Goal: Task Accomplishment & Management: Use online tool/utility

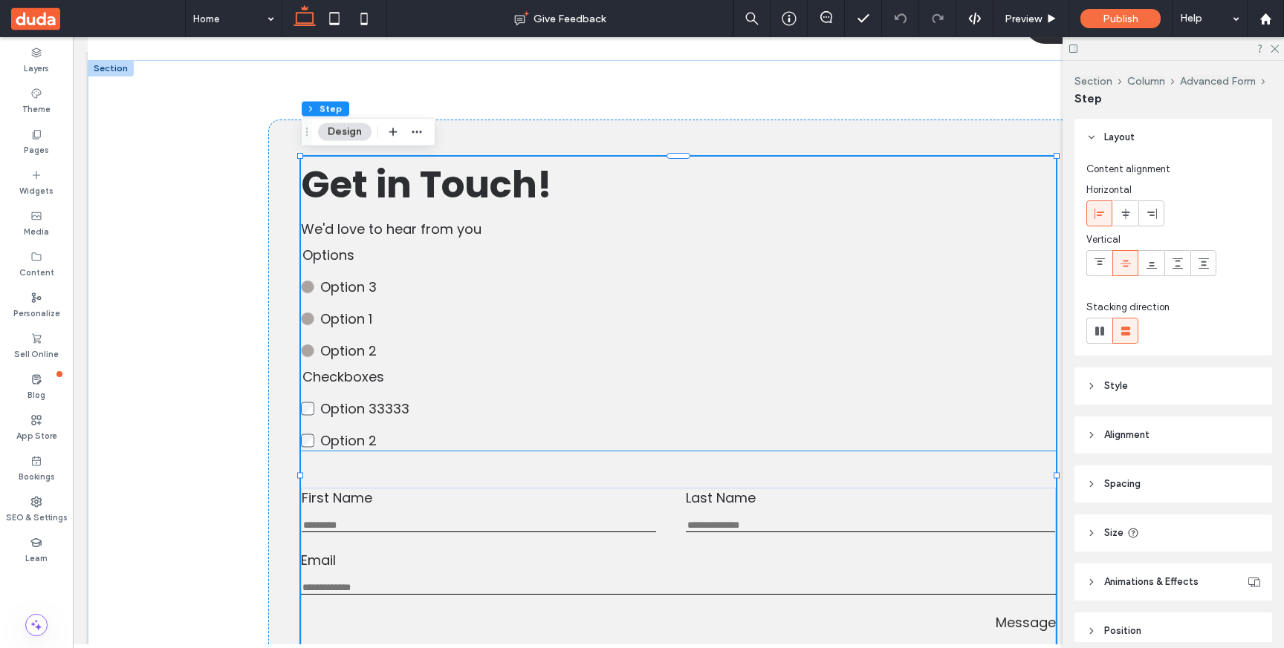
click at [355, 310] on span "Option 1" at bounding box center [346, 319] width 52 height 19
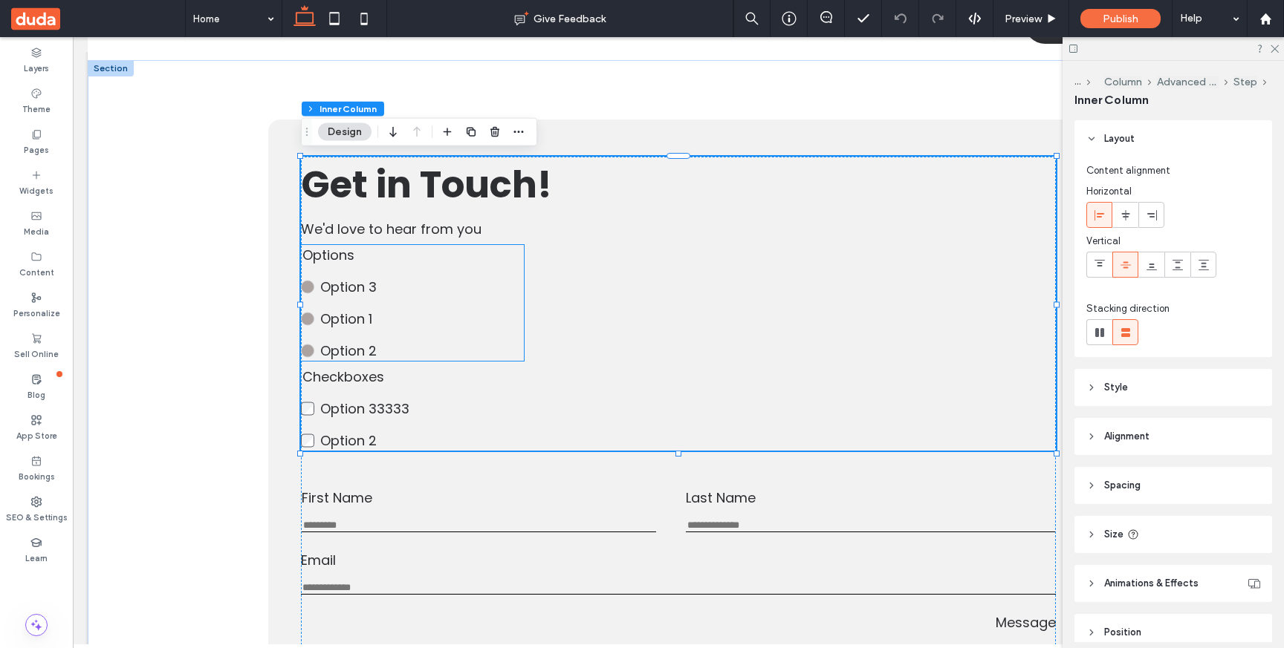
click at [428, 319] on label "Option 1" at bounding box center [422, 319] width 204 height 20
click at [428, 319] on div "Options Option 3 Option 1 Option 2 This is required" at bounding box center [412, 303] width 223 height 116
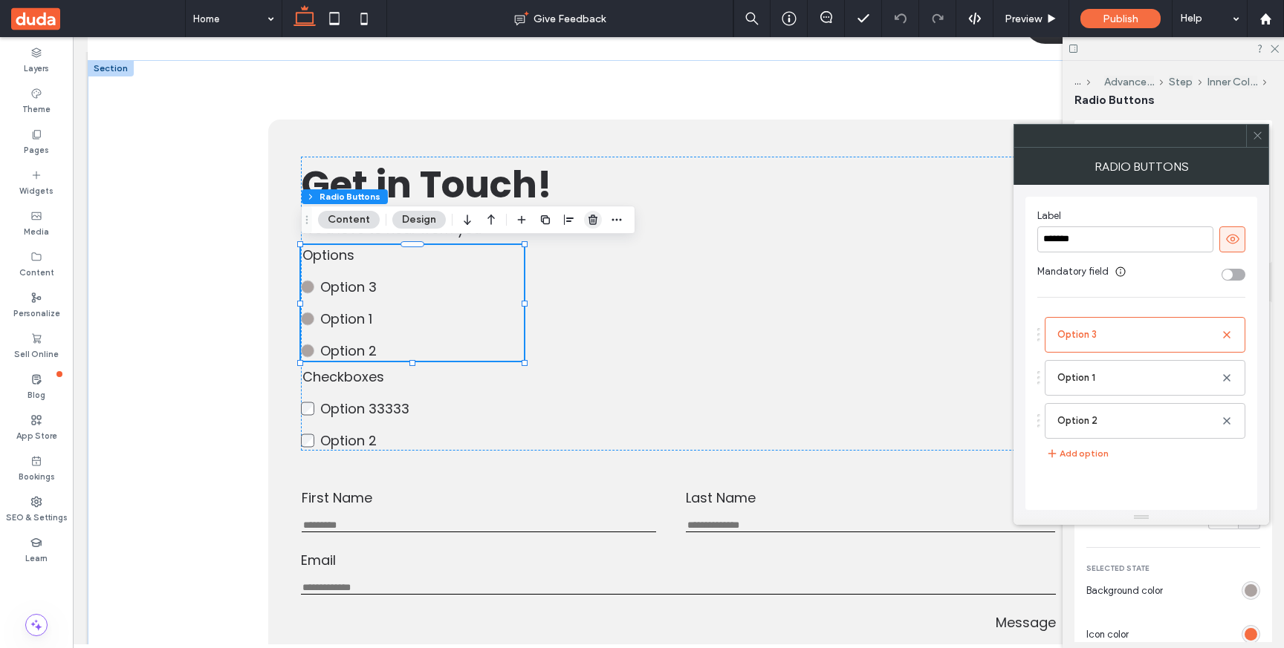
click at [591, 215] on icon "button" at bounding box center [593, 220] width 12 height 12
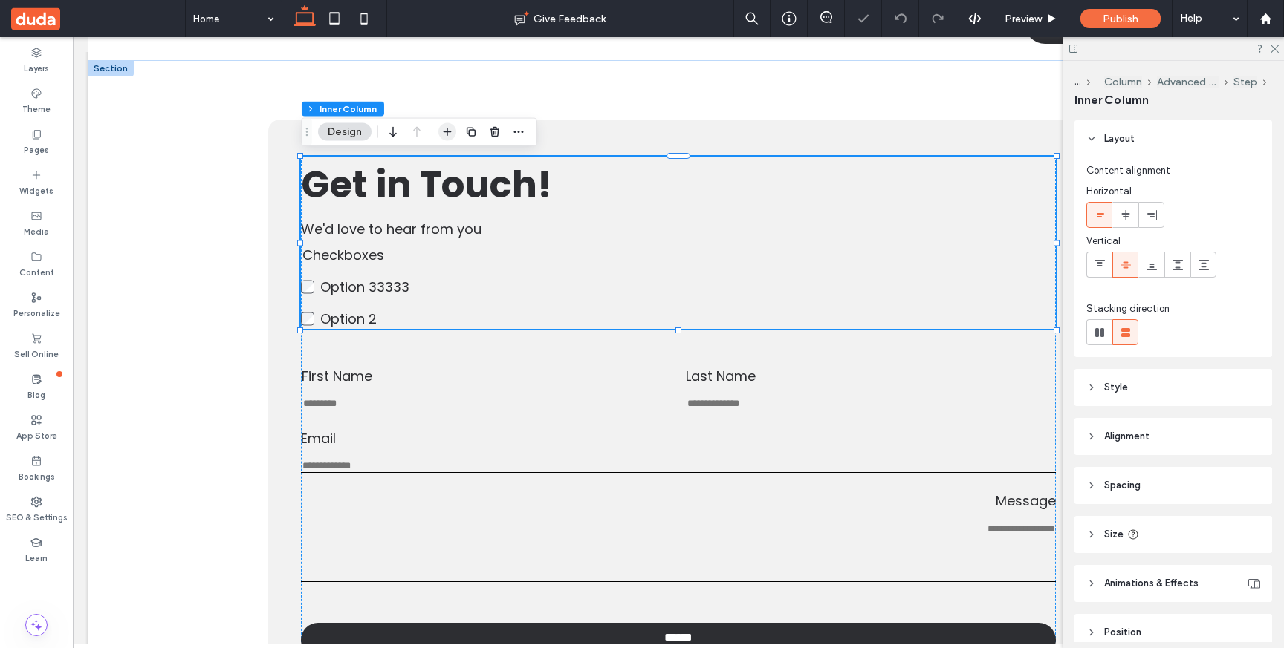
click at [445, 136] on icon "button" at bounding box center [447, 132] width 12 height 12
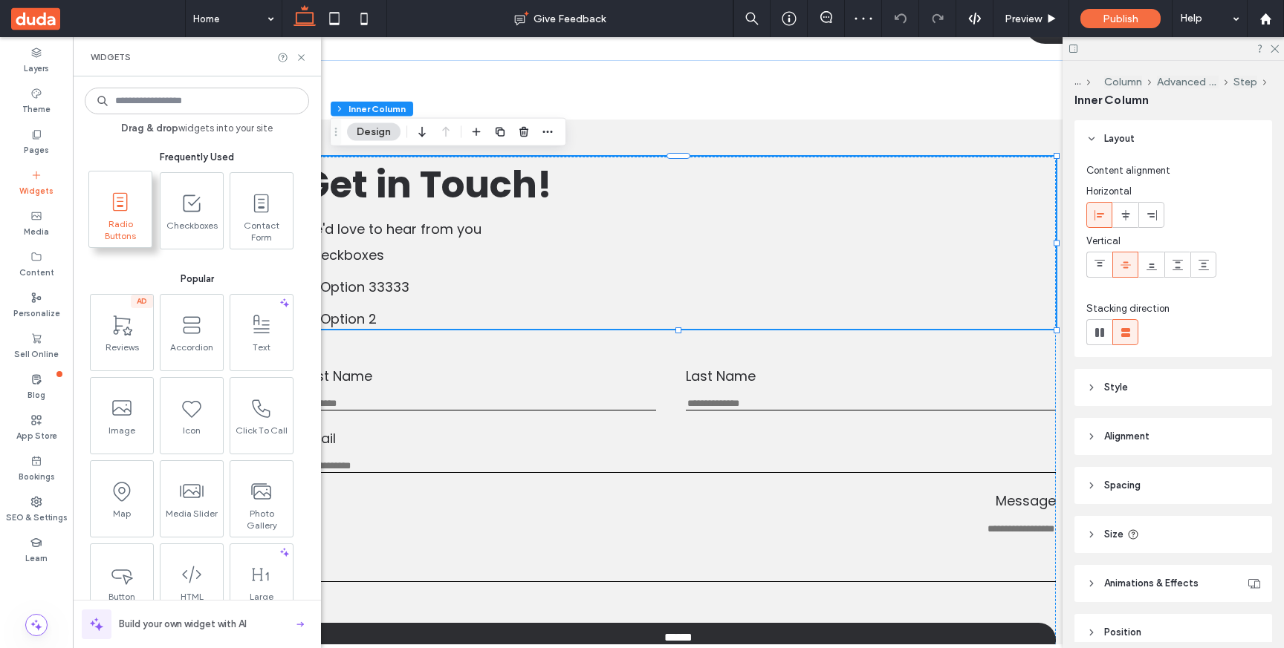
click at [123, 220] on span "Radio Buttons" at bounding box center [120, 228] width 62 height 21
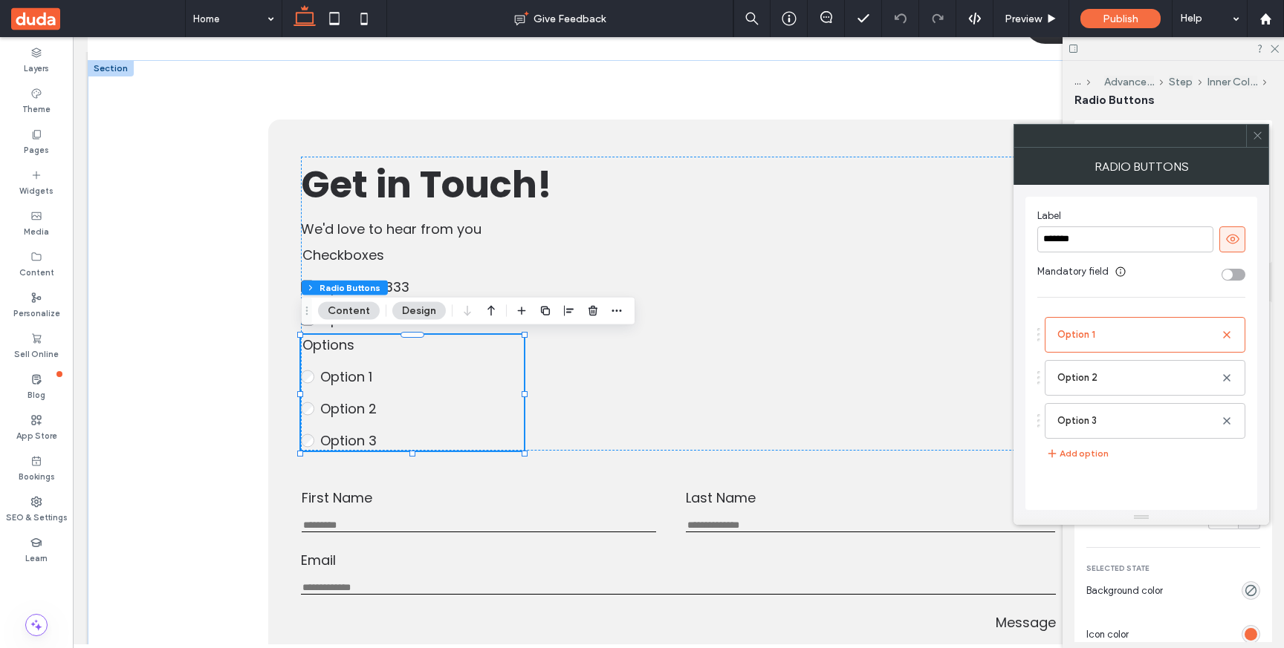
click at [1258, 137] on icon at bounding box center [1257, 135] width 11 height 11
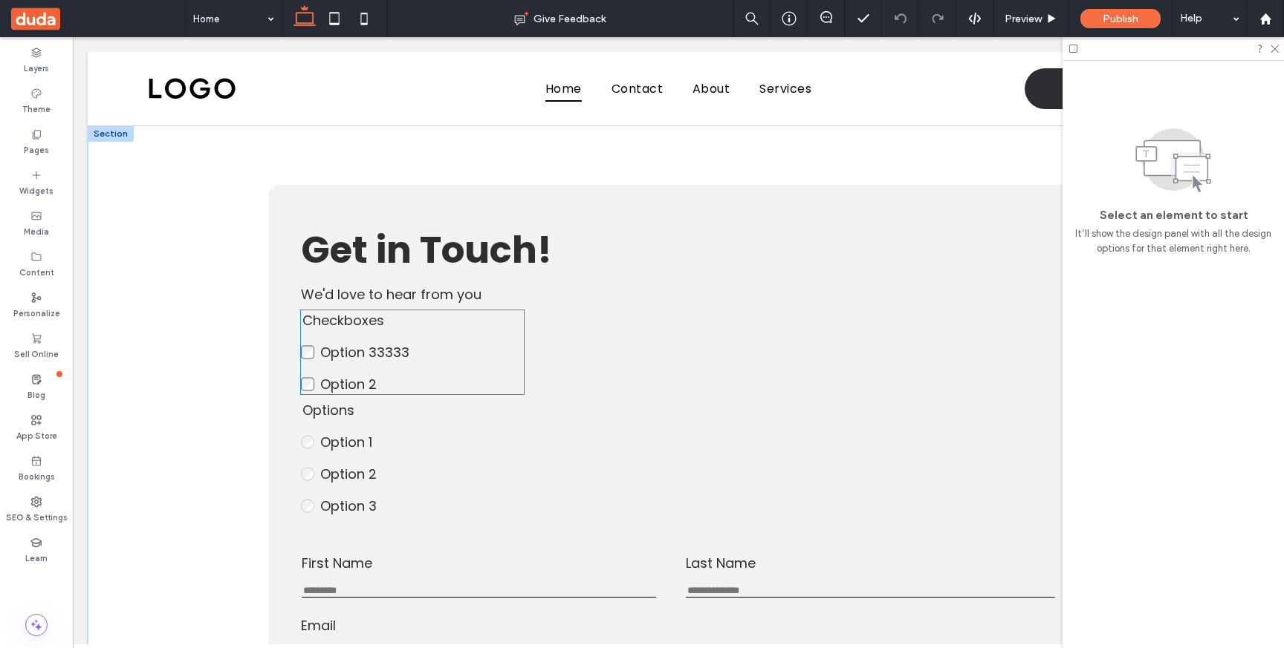
click at [450, 335] on fieldset "Checkboxes Option 33333 Option 2 This is required" at bounding box center [412, 352] width 223 height 84
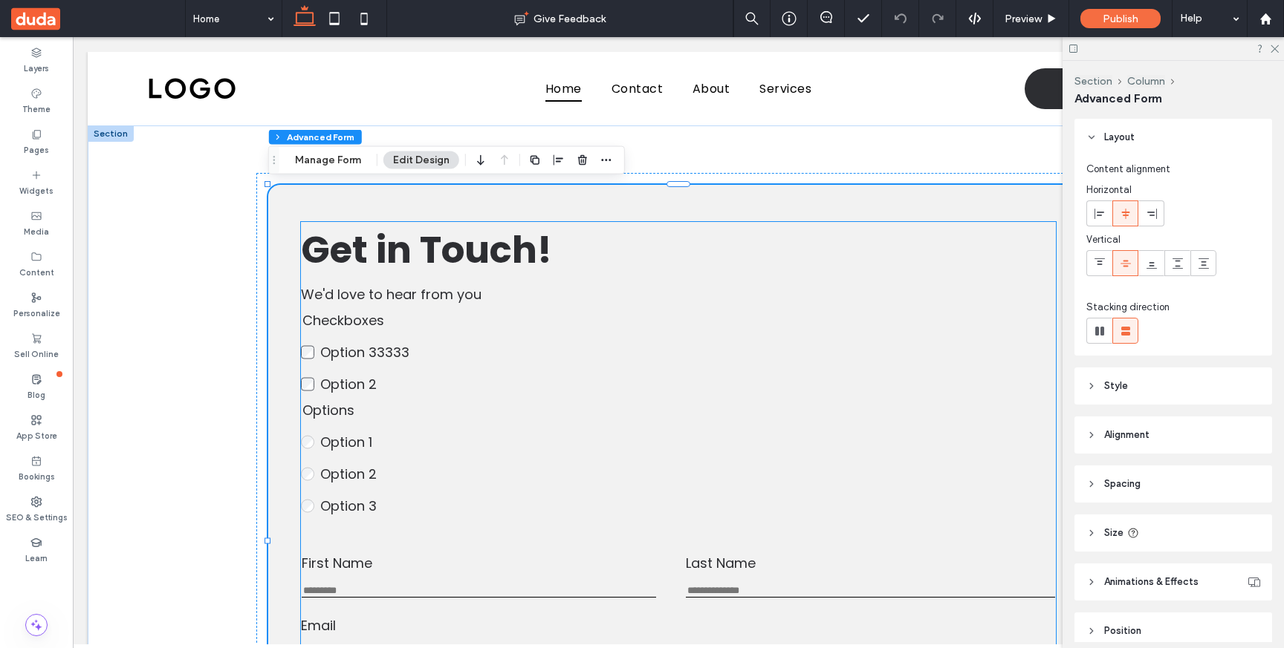
click at [444, 345] on label "Option 33333" at bounding box center [422, 352] width 204 height 20
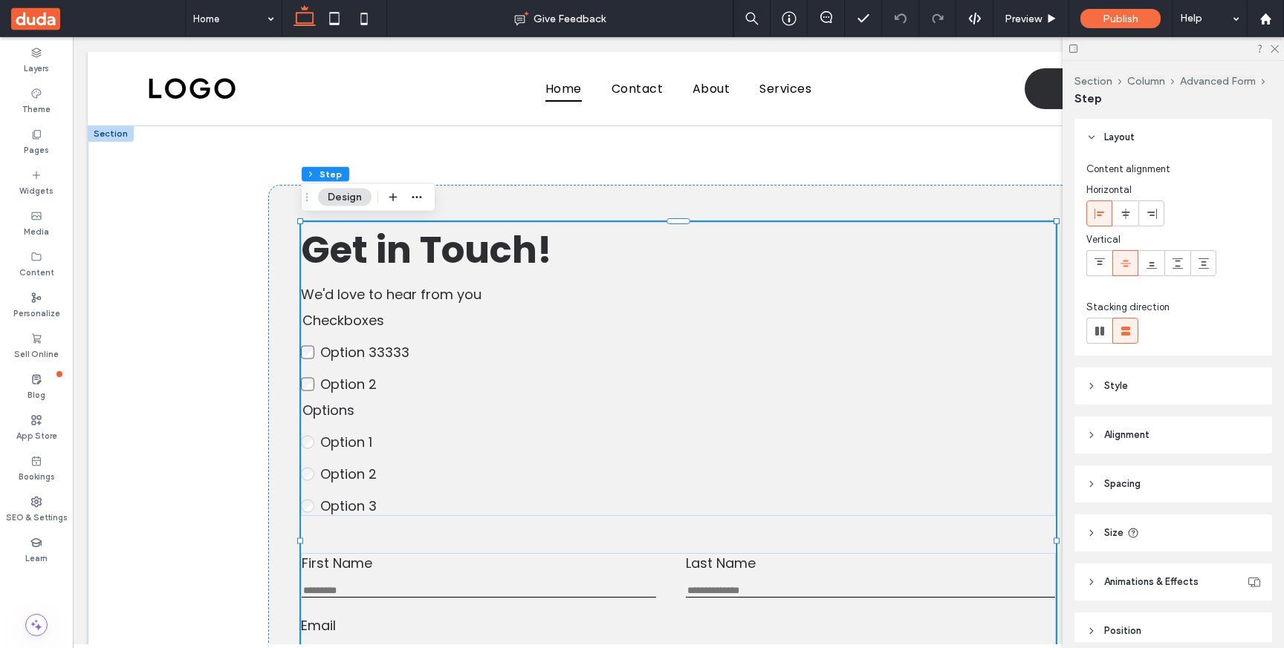
click at [444, 345] on label "Option 33333" at bounding box center [422, 352] width 204 height 20
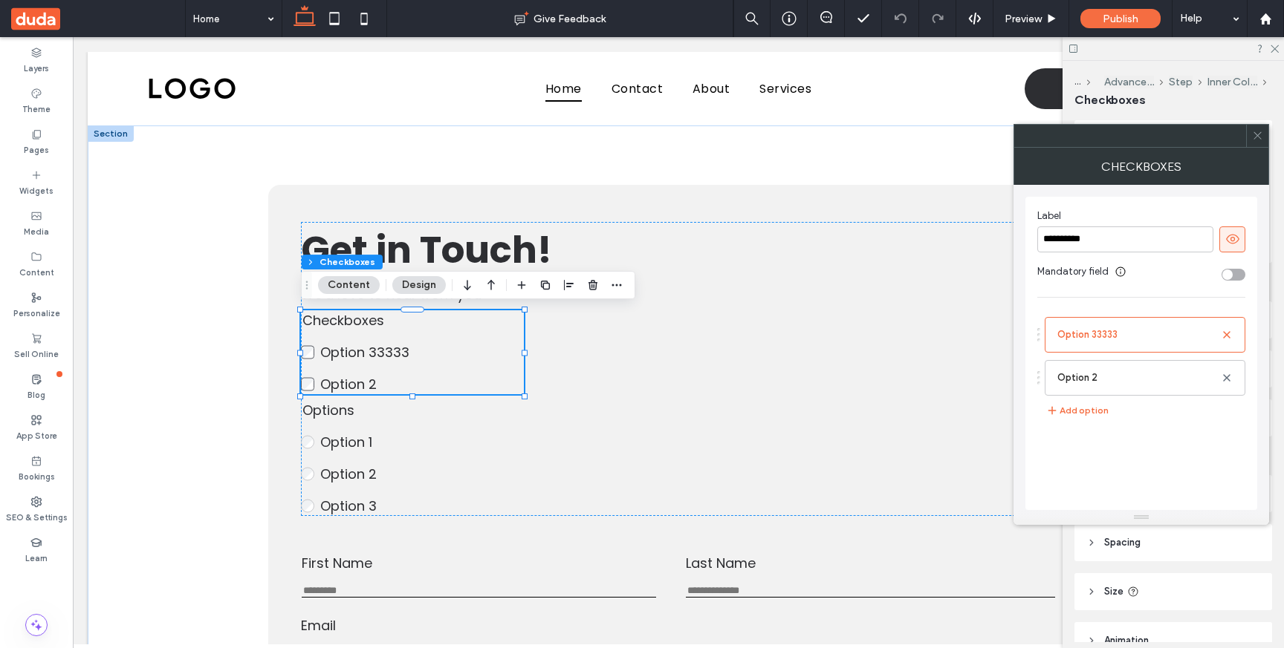
click at [1261, 146] on span at bounding box center [1257, 136] width 11 height 22
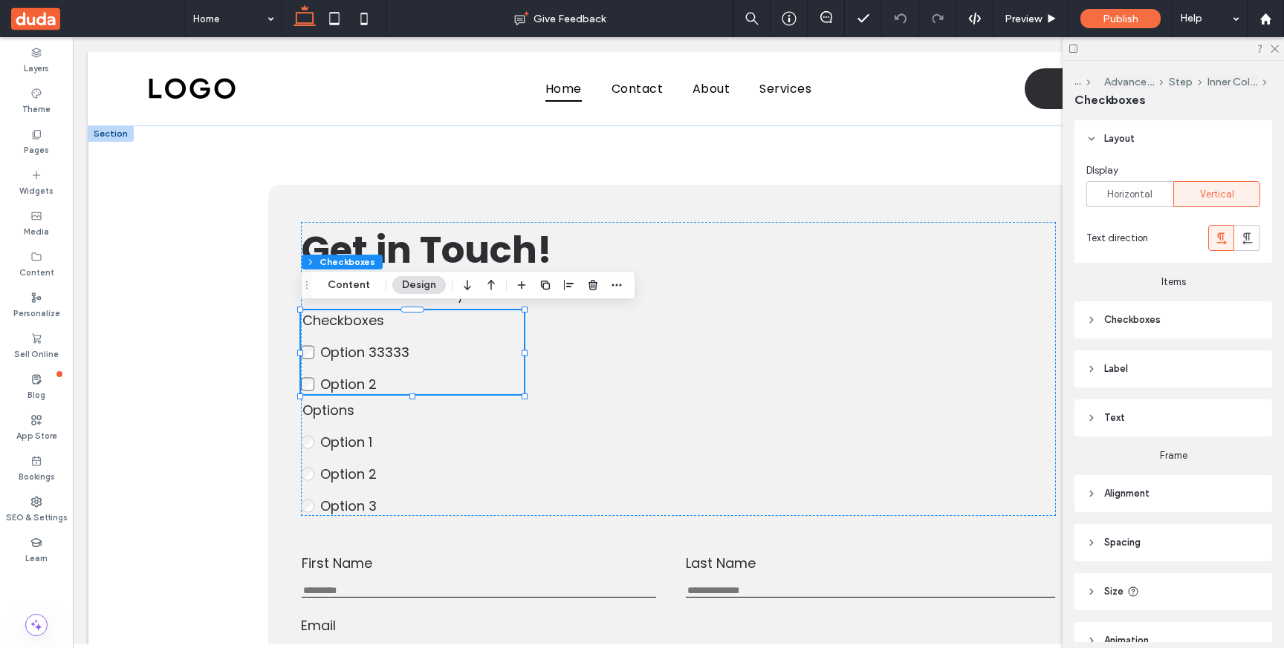
scroll to position [77, 0]
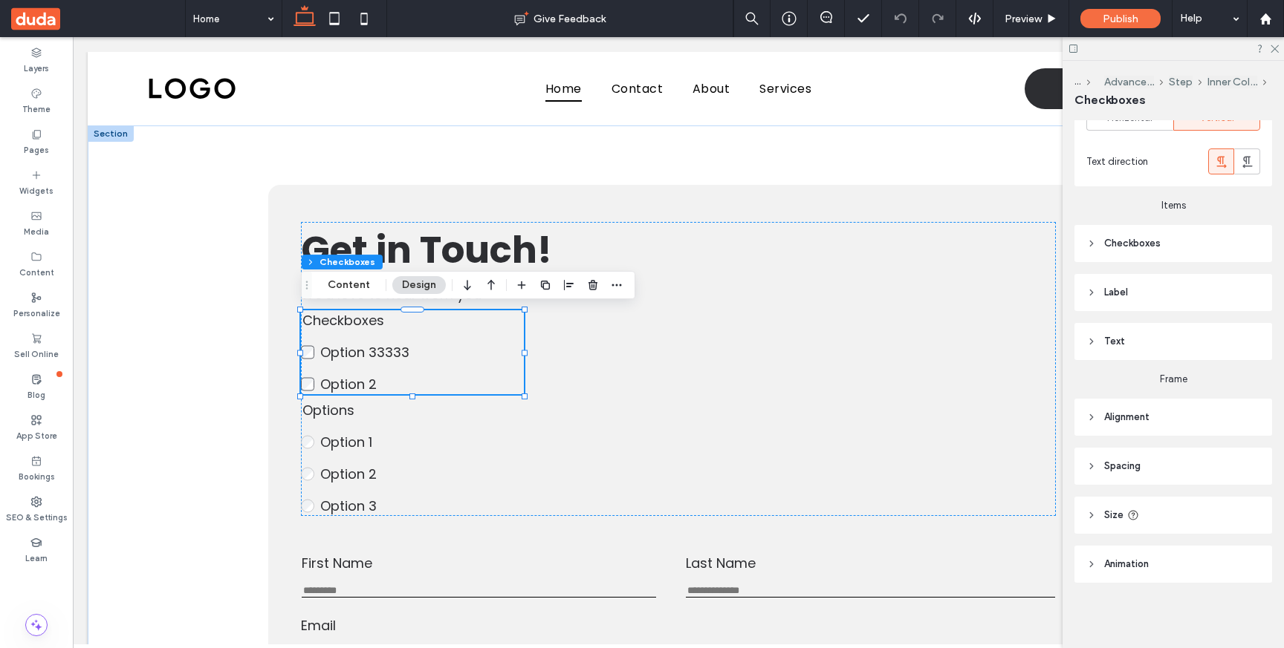
click at [1148, 284] on header "Label" at bounding box center [1173, 292] width 198 height 37
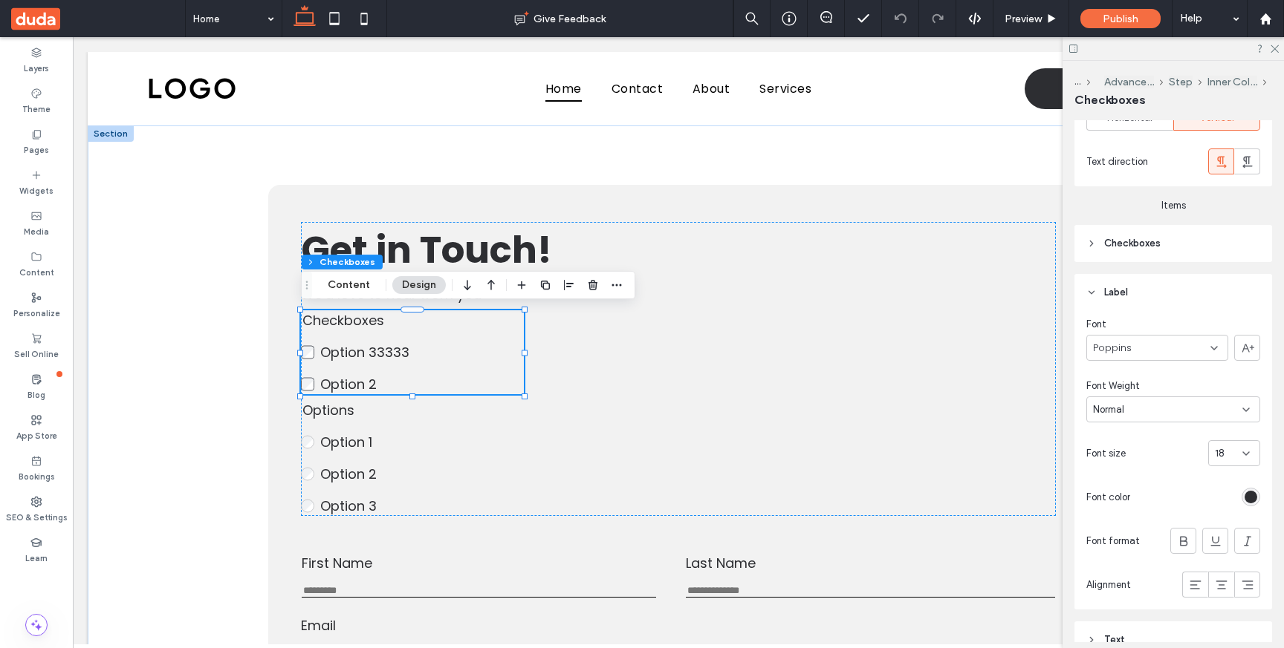
click at [1139, 288] on header "Label" at bounding box center [1173, 292] width 198 height 37
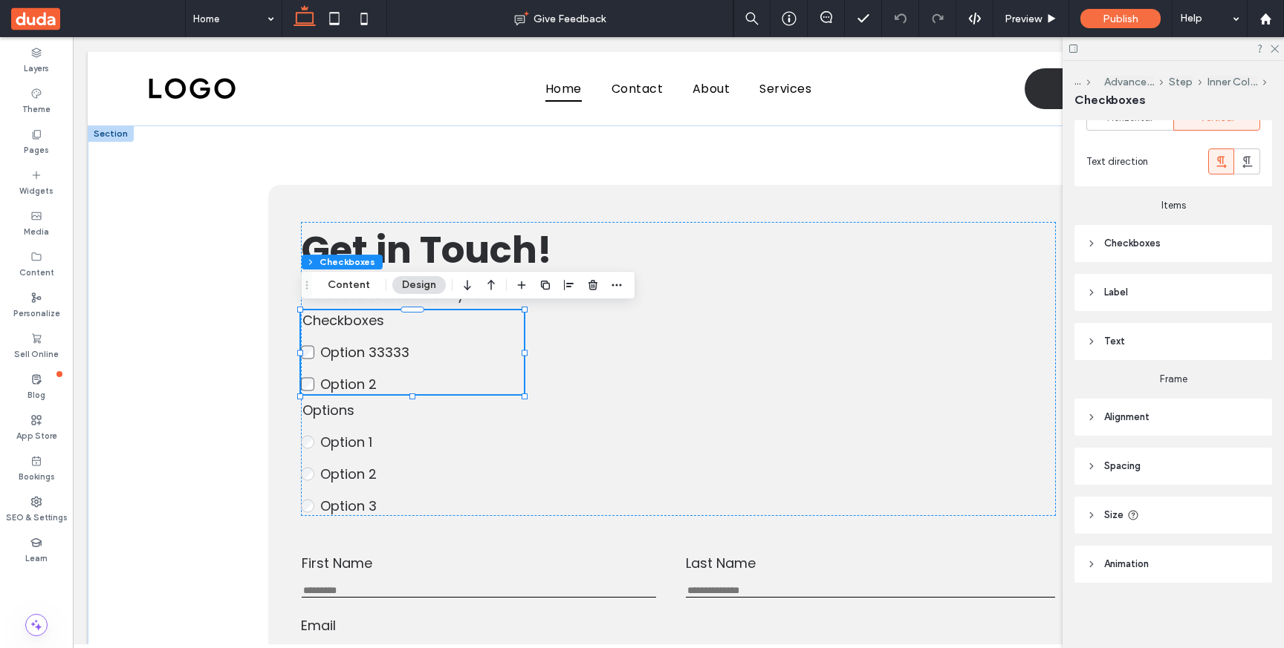
click at [1163, 253] on header "Checkboxes" at bounding box center [1173, 243] width 198 height 37
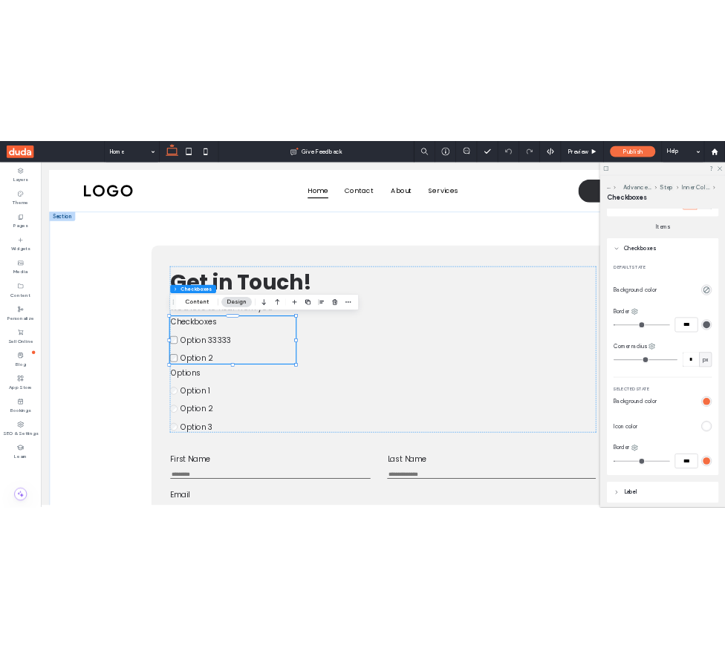
scroll to position [155, 0]
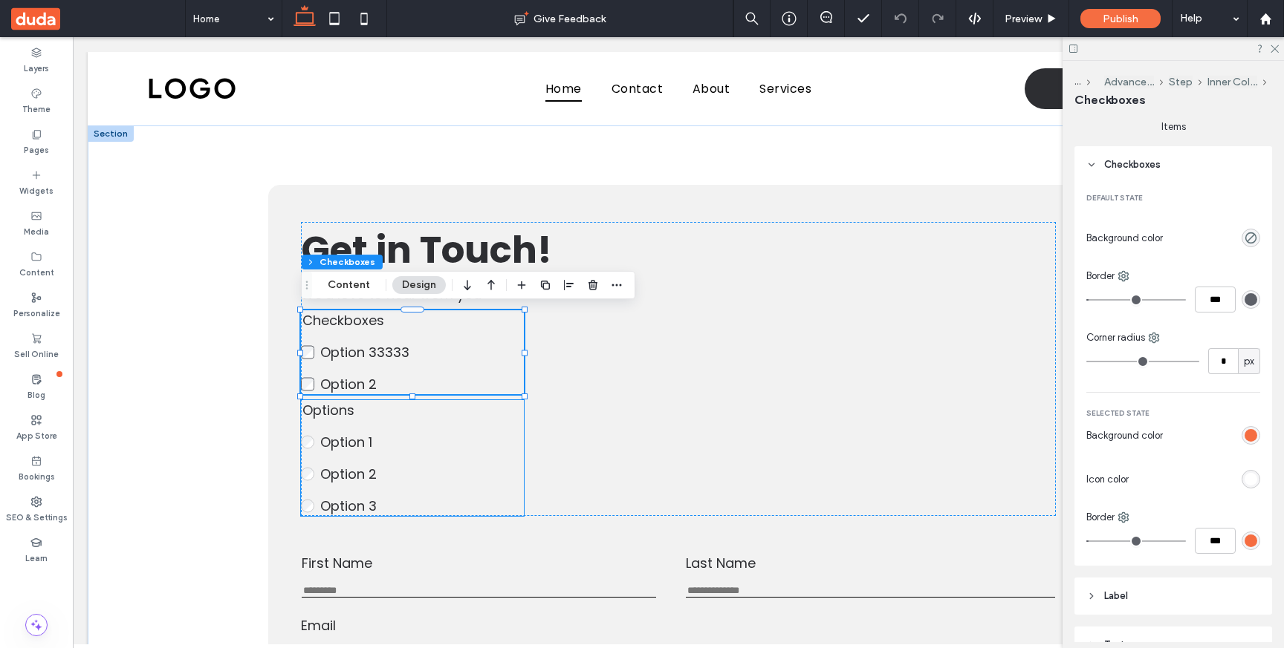
click at [426, 455] on fieldset "Options Option 1 Option 2 Option 3 This is required" at bounding box center [412, 458] width 223 height 116
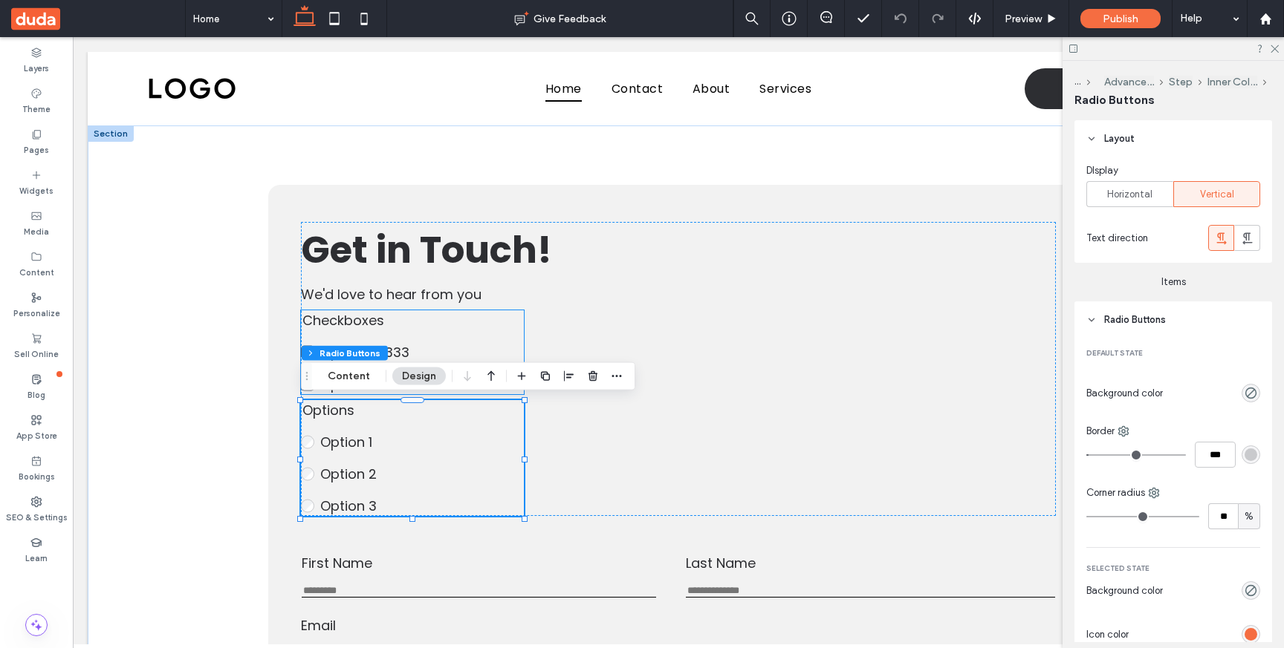
click at [484, 351] on label "Option 33333" at bounding box center [422, 352] width 204 height 20
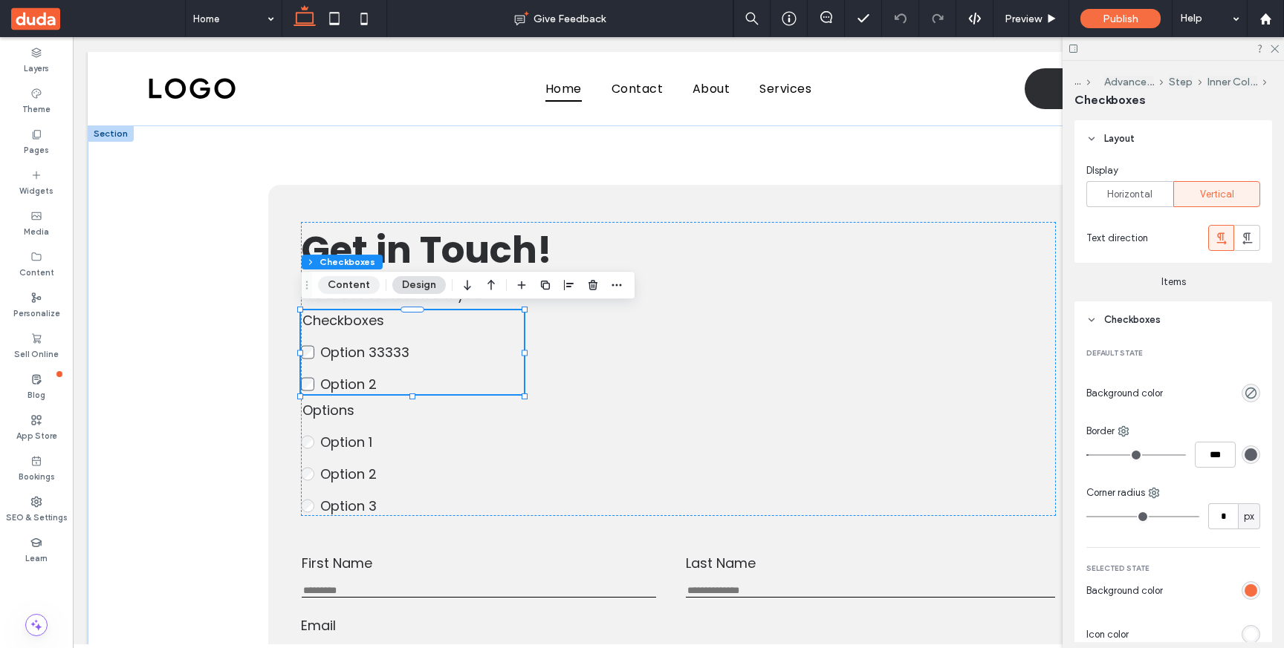
click at [361, 286] on button "Content" at bounding box center [349, 285] width 62 height 18
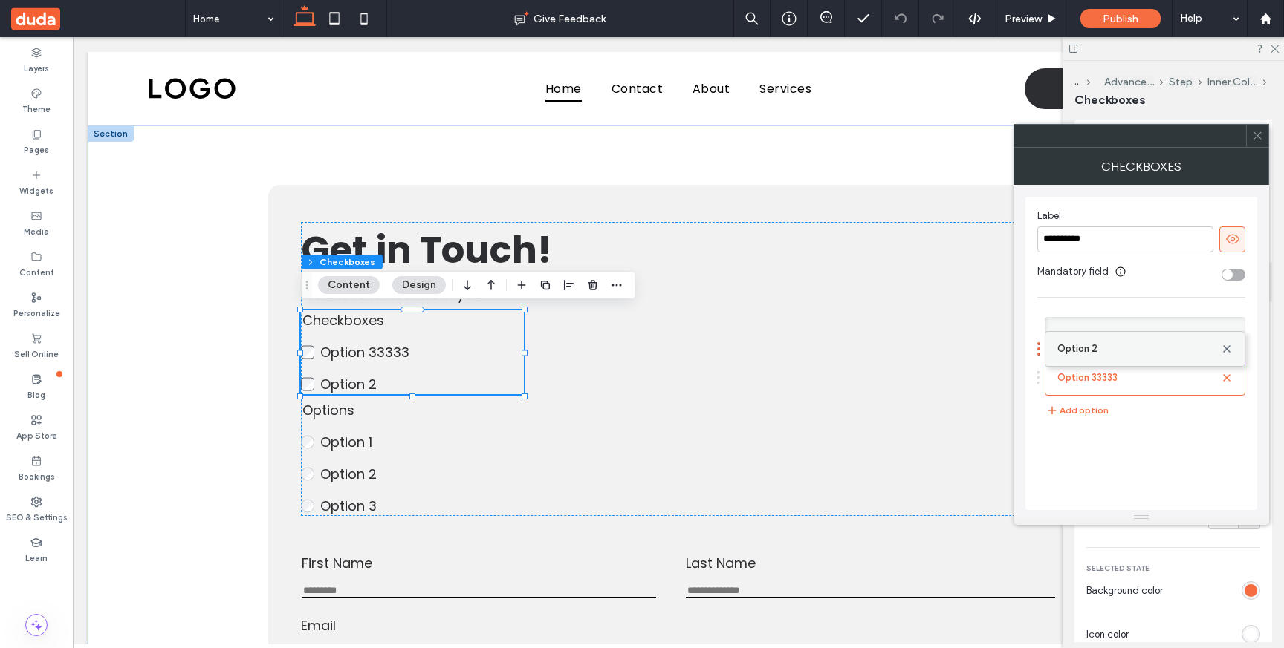
drag, startPoint x: 1125, startPoint y: 373, endPoint x: 1126, endPoint y: 336, distance: 36.4
click at [1258, 136] on icon at bounding box center [1257, 135] width 11 height 11
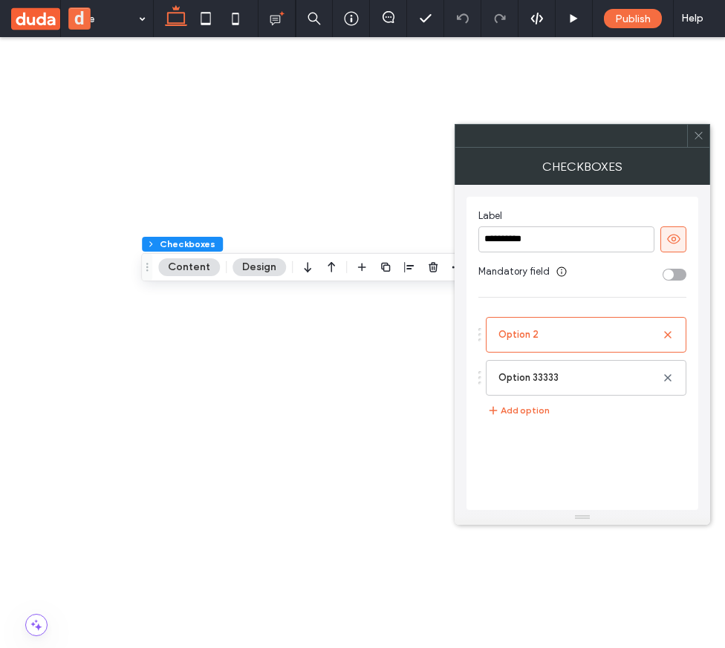
click at [696, 134] on icon at bounding box center [698, 135] width 11 height 11
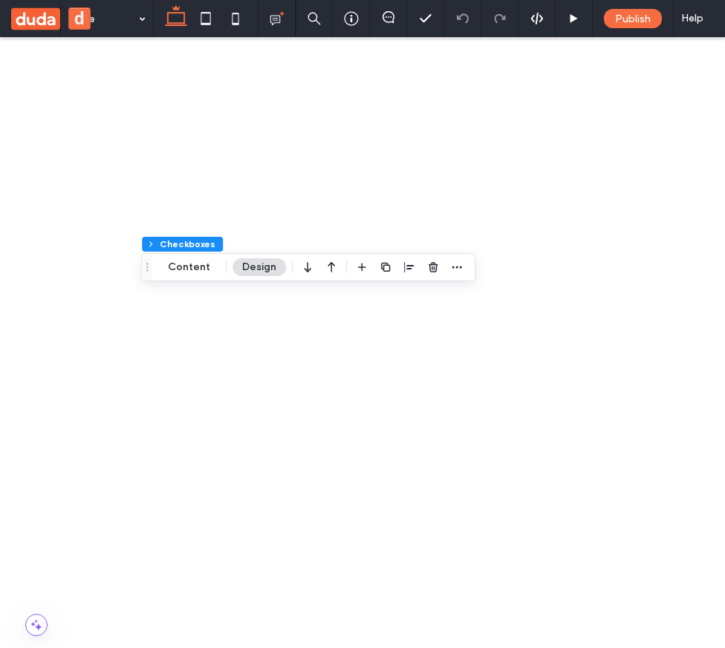
scroll to position [207, 0]
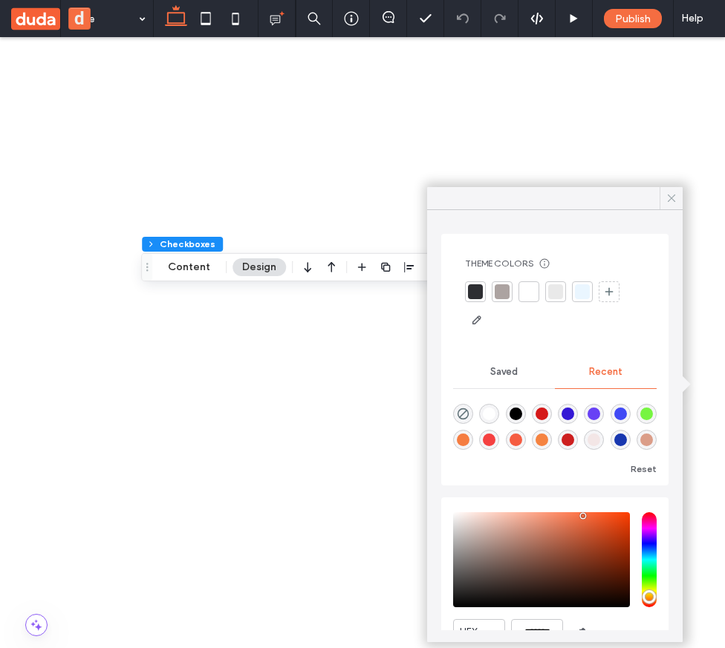
click at [669, 197] on icon at bounding box center [671, 198] width 13 height 13
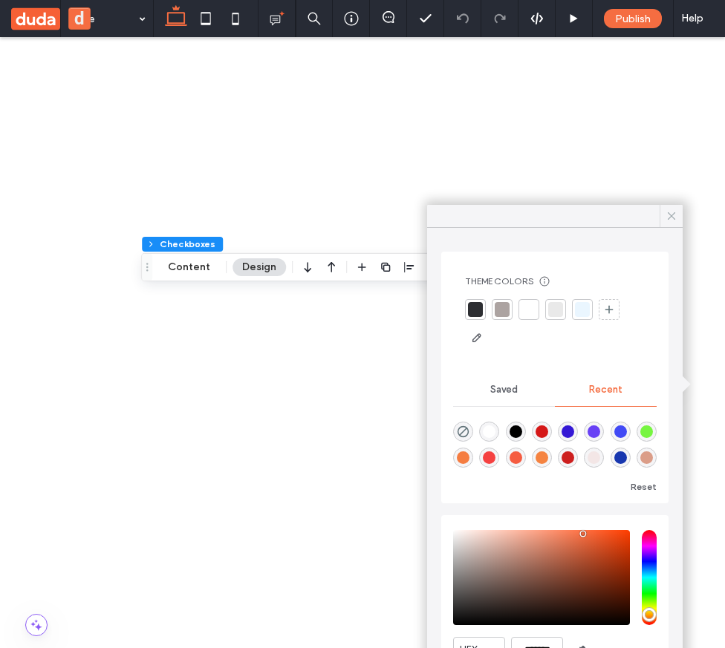
click at [670, 213] on icon at bounding box center [671, 215] width 13 height 13
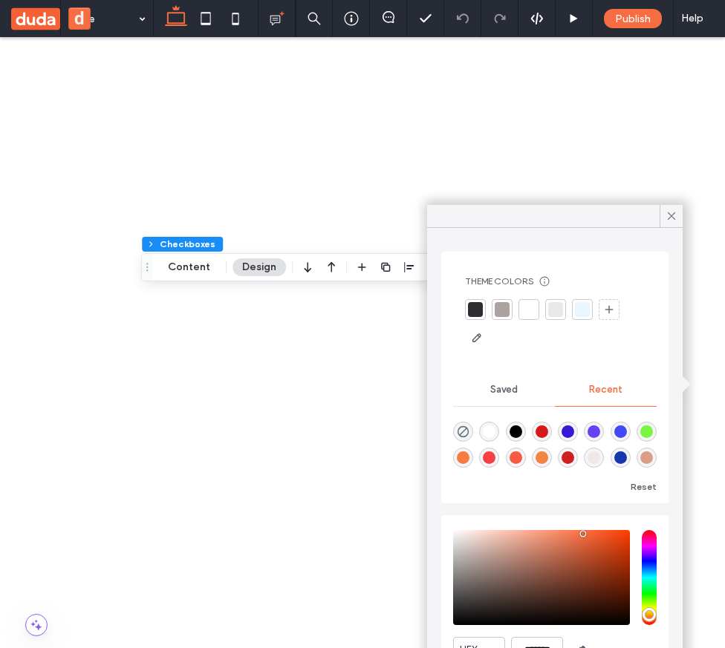
click at [570, 457] on div "rgba(205, 31, 31, 1)" at bounding box center [568, 458] width 13 height 13
click at [545, 458] on div "rgba(245, 131, 65, 1)" at bounding box center [542, 458] width 13 height 13
type input "*******"
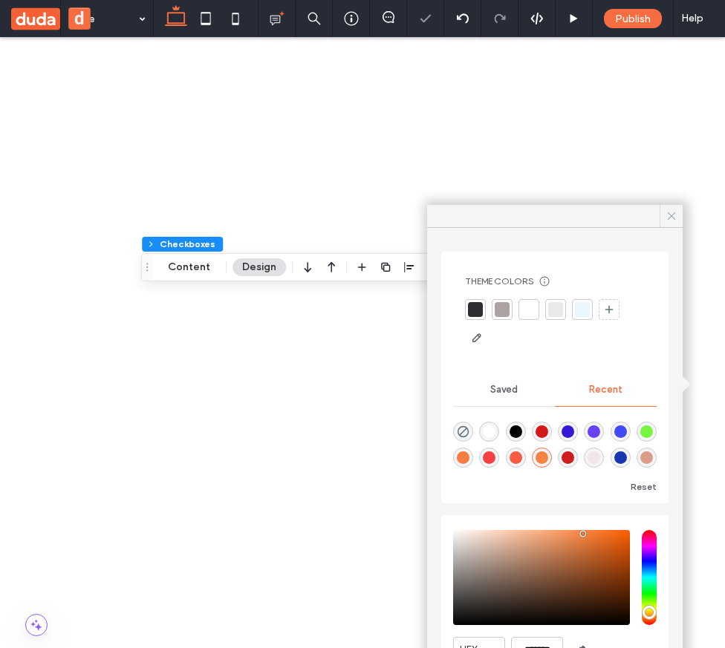
click at [674, 209] on icon at bounding box center [671, 215] width 13 height 13
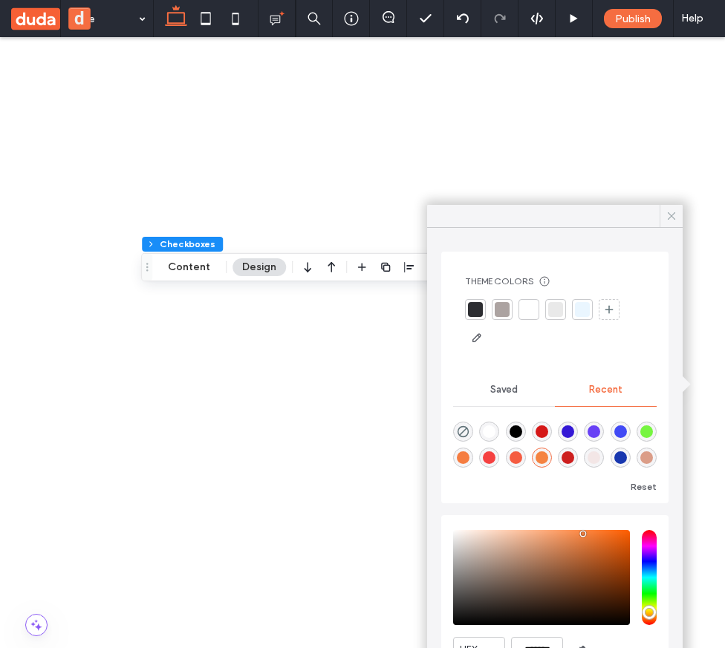
click at [673, 215] on icon at bounding box center [671, 215] width 13 height 13
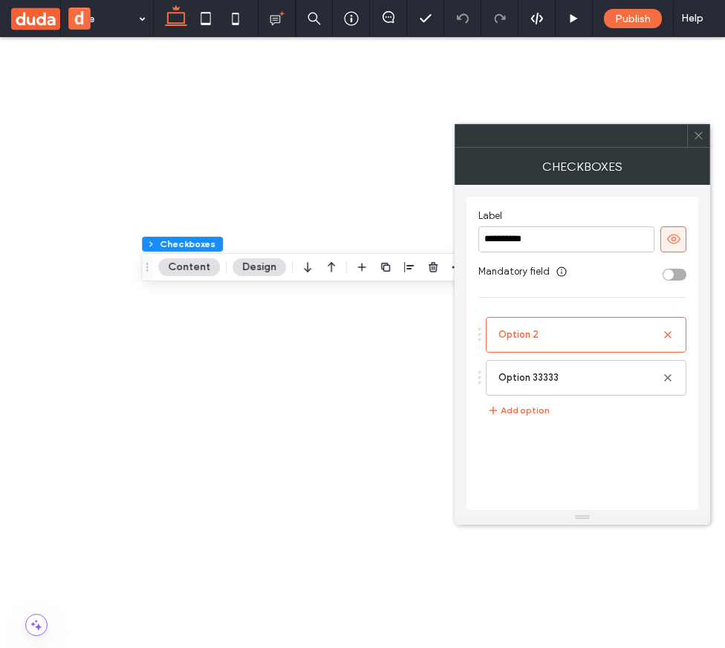
click at [688, 138] on div at bounding box center [698, 136] width 22 height 22
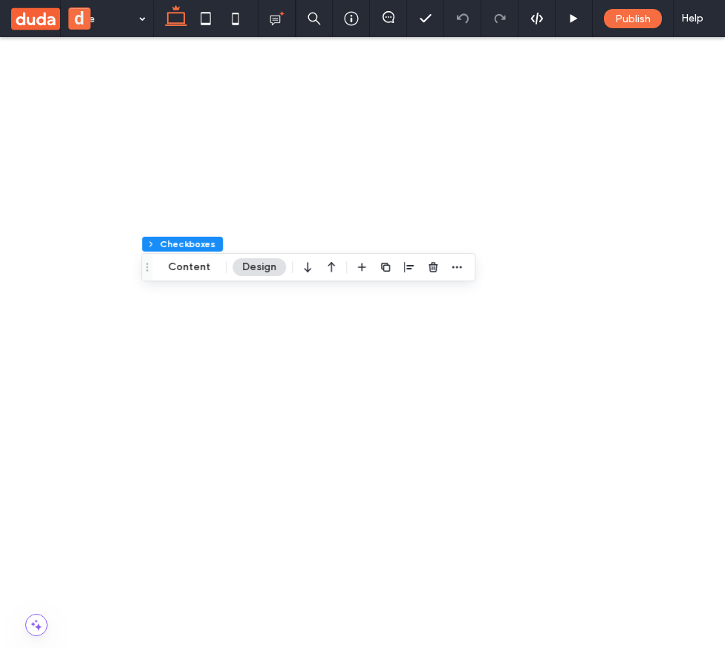
scroll to position [155, 0]
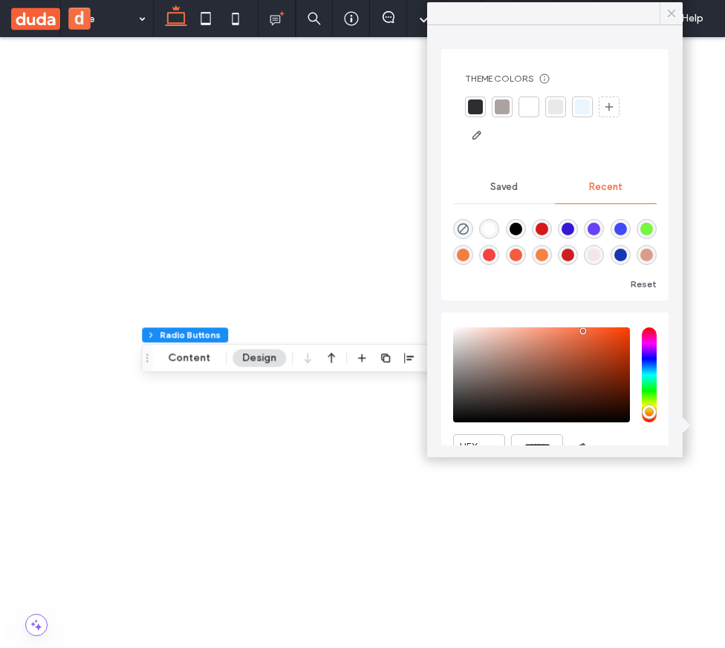
click at [663, 16] on div at bounding box center [671, 13] width 23 height 22
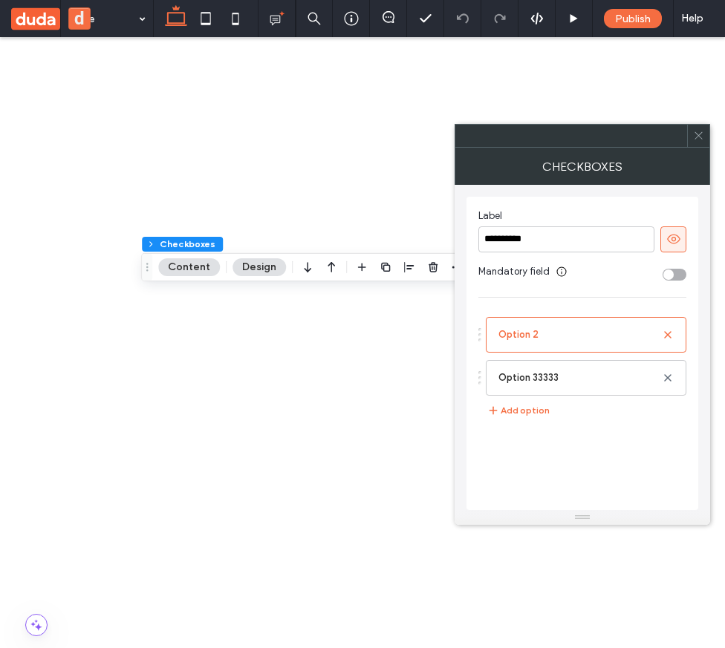
click at [692, 142] on div at bounding box center [698, 136] width 22 height 22
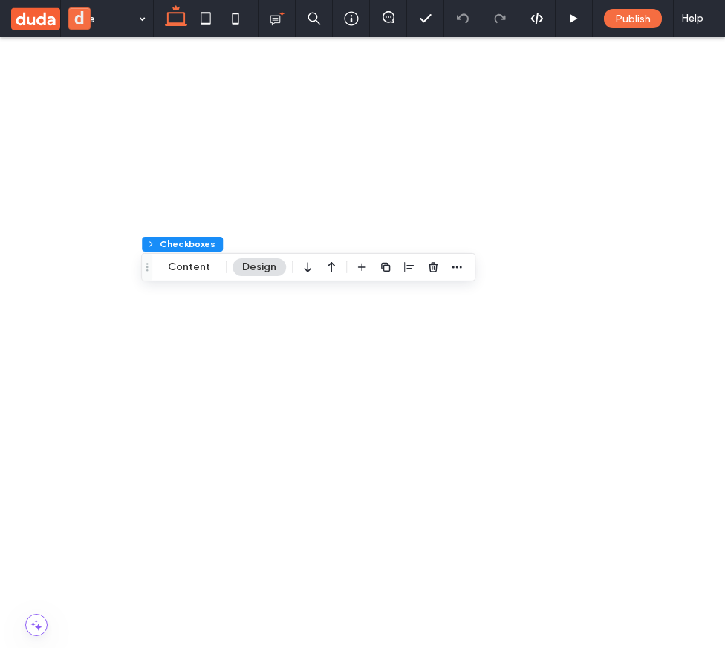
scroll to position [132, 0]
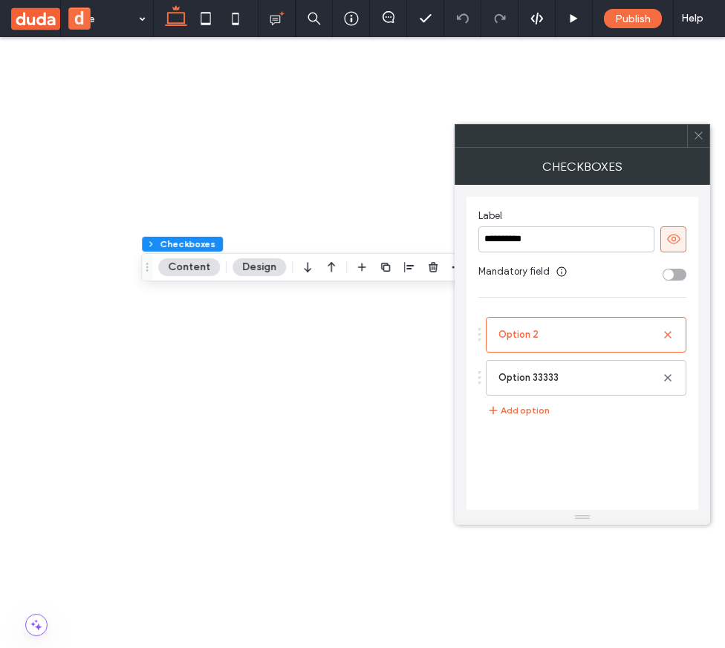
click at [695, 129] on span at bounding box center [698, 136] width 11 height 22
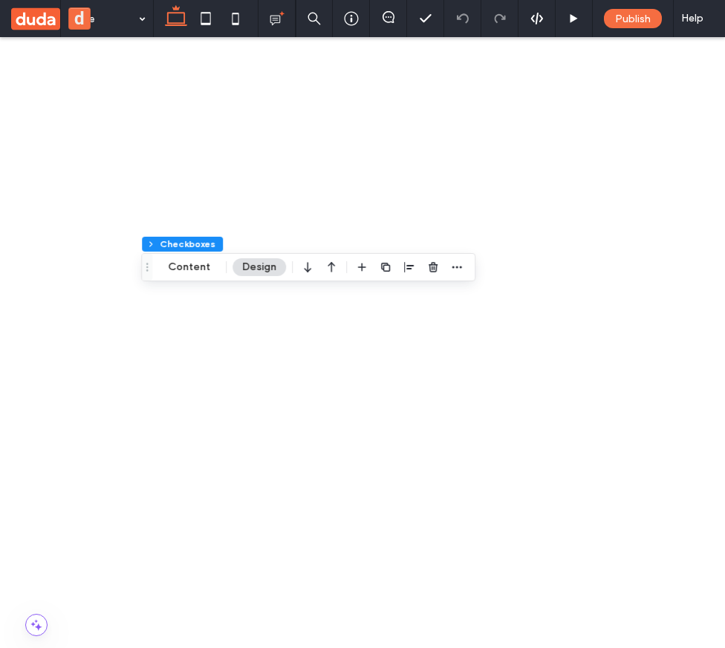
scroll to position [308, 0]
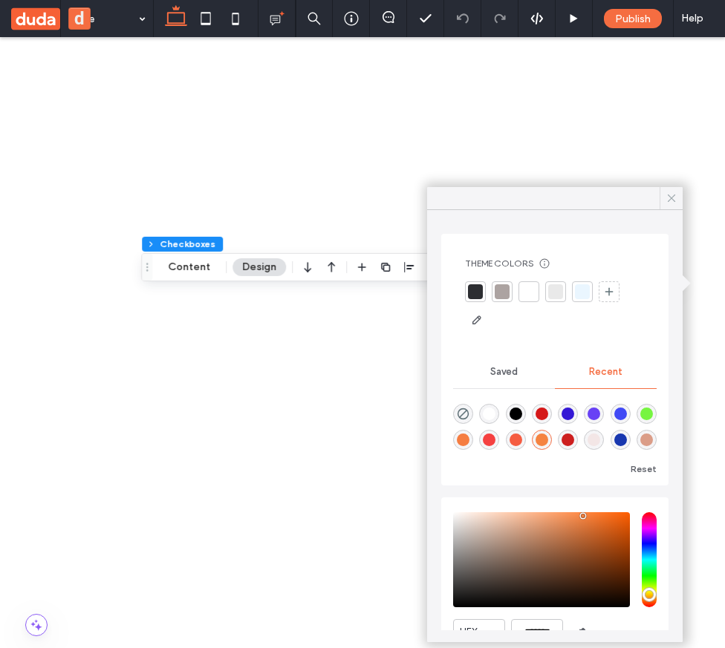
click at [671, 196] on icon at bounding box center [671, 198] width 13 height 13
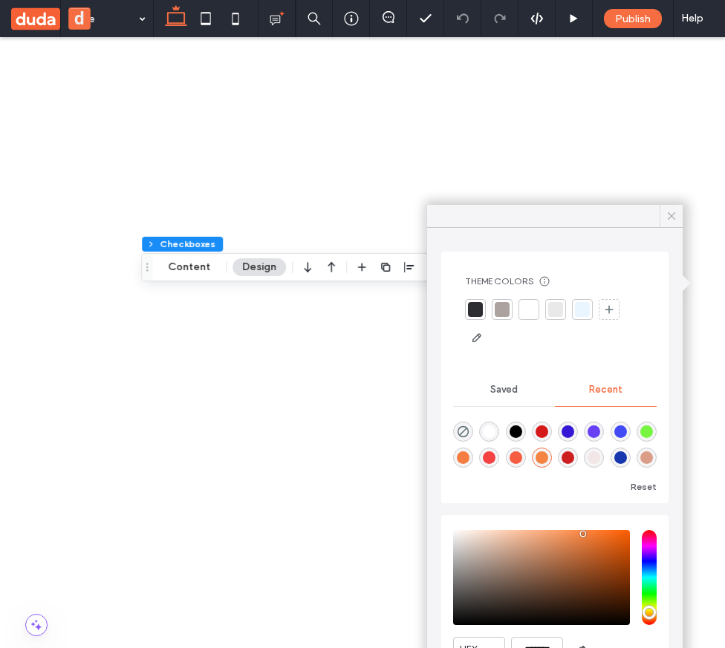
click at [674, 219] on icon at bounding box center [671, 215] width 13 height 13
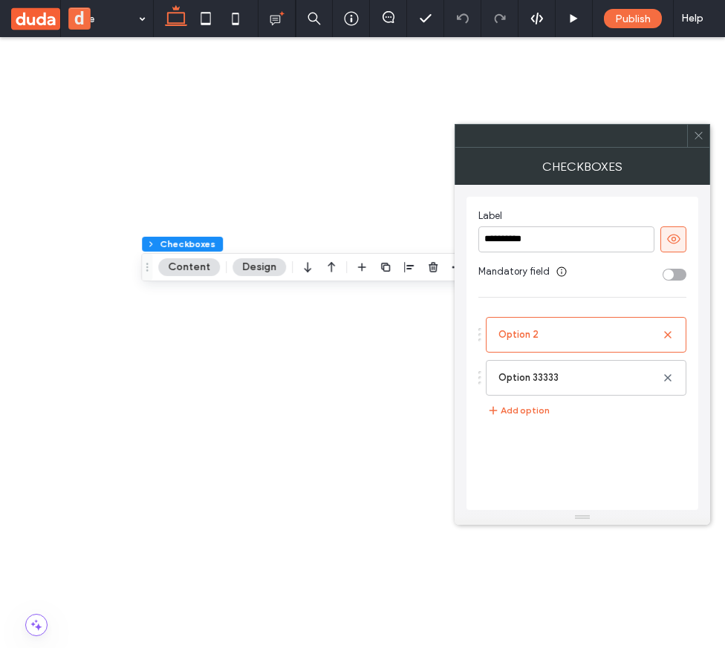
click at [700, 140] on icon at bounding box center [698, 135] width 11 height 11
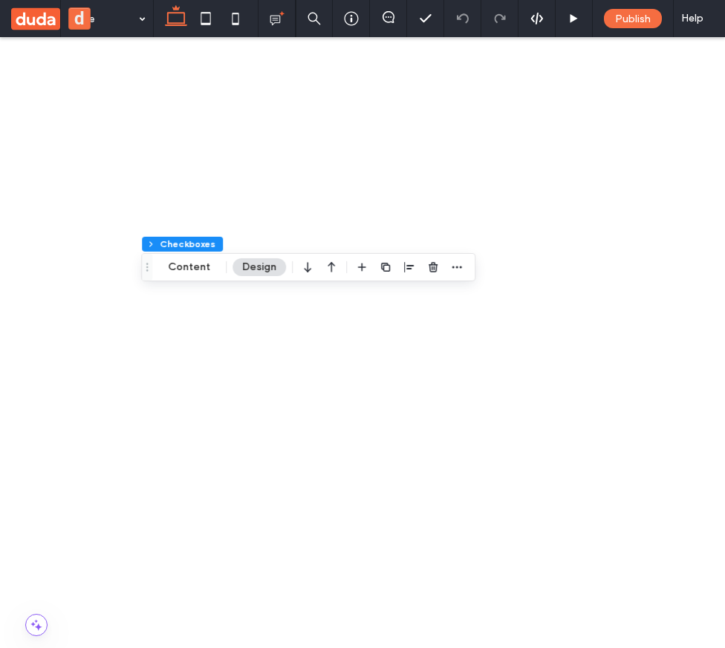
scroll to position [156, 0]
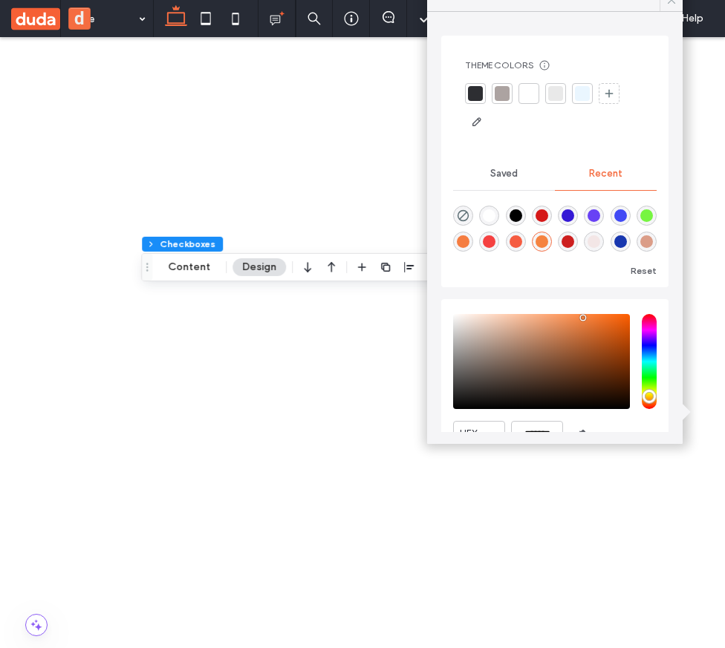
click at [670, 2] on icon at bounding box center [671, -1] width 13 height 13
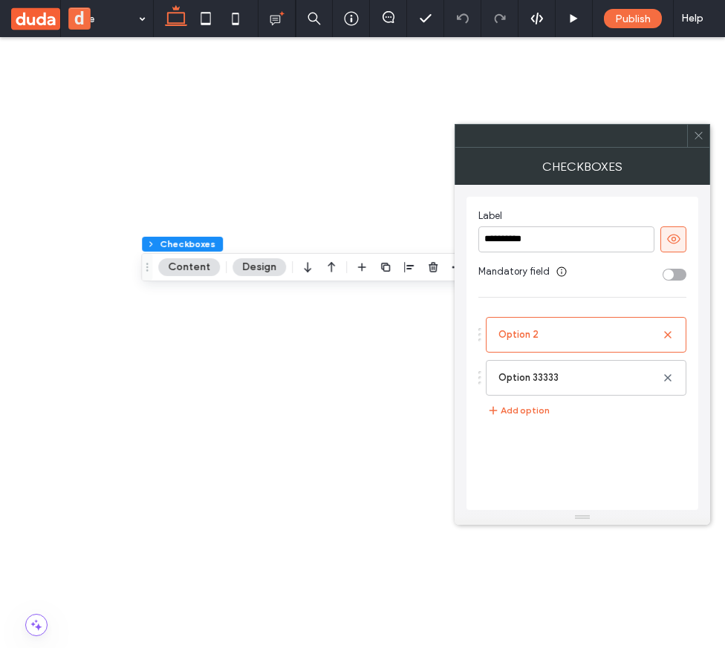
click at [701, 131] on icon at bounding box center [698, 135] width 11 height 11
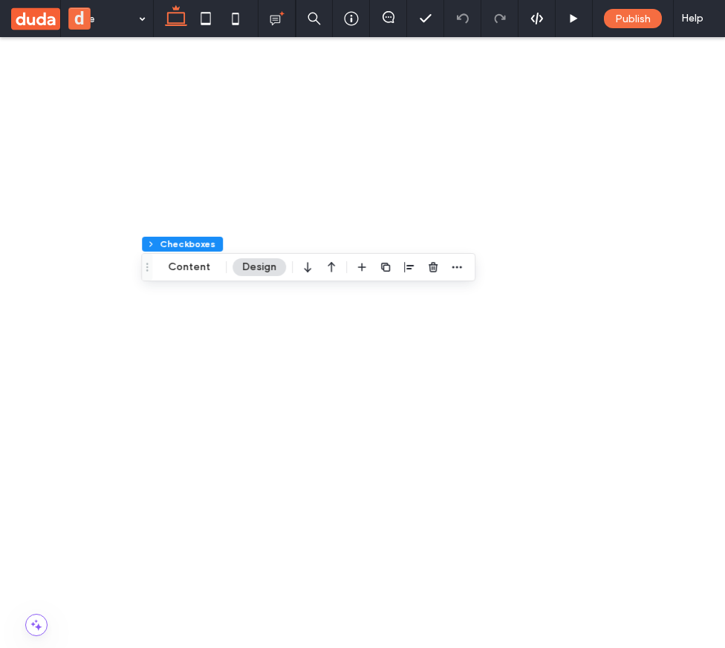
scroll to position [186, 0]
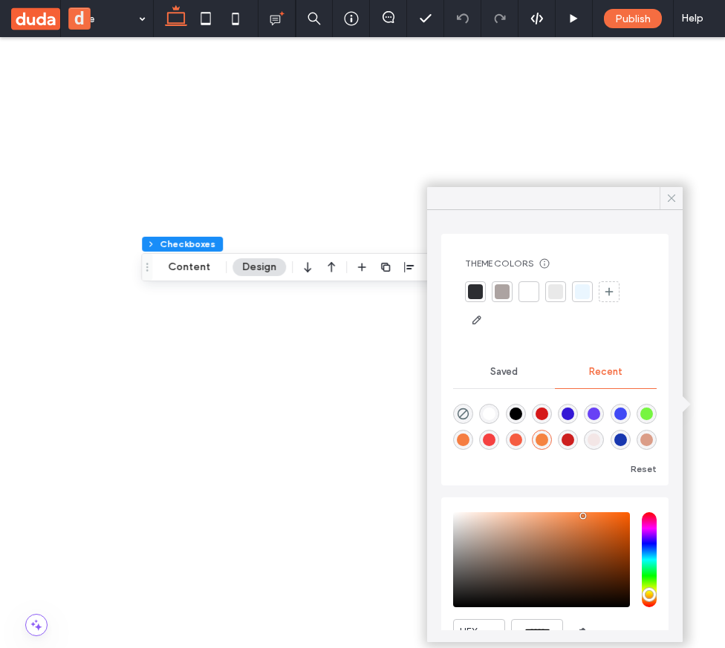
click at [664, 200] on div at bounding box center [671, 198] width 23 height 22
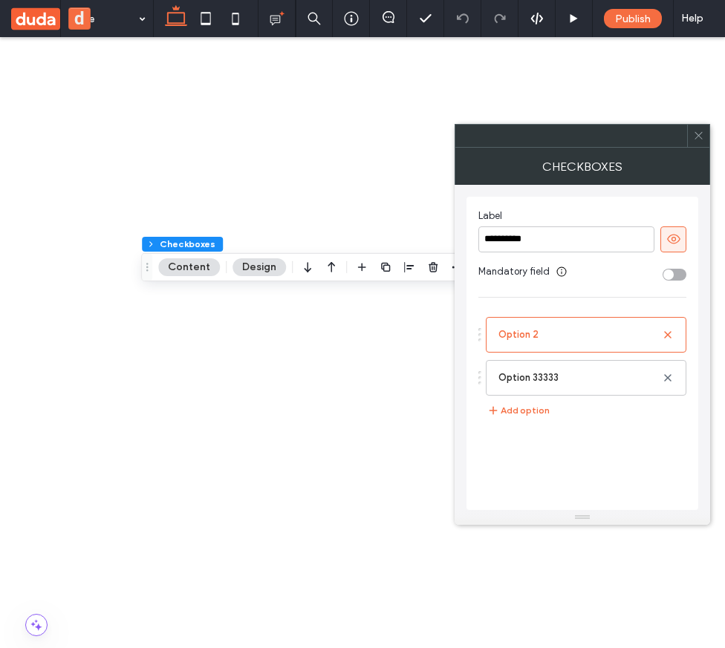
click at [691, 137] on div at bounding box center [698, 136] width 22 height 22
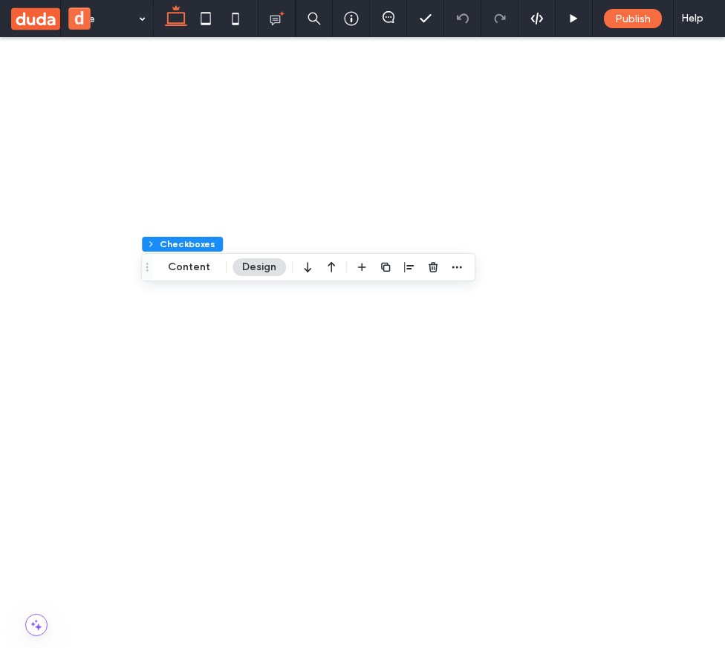
scroll to position [97, 0]
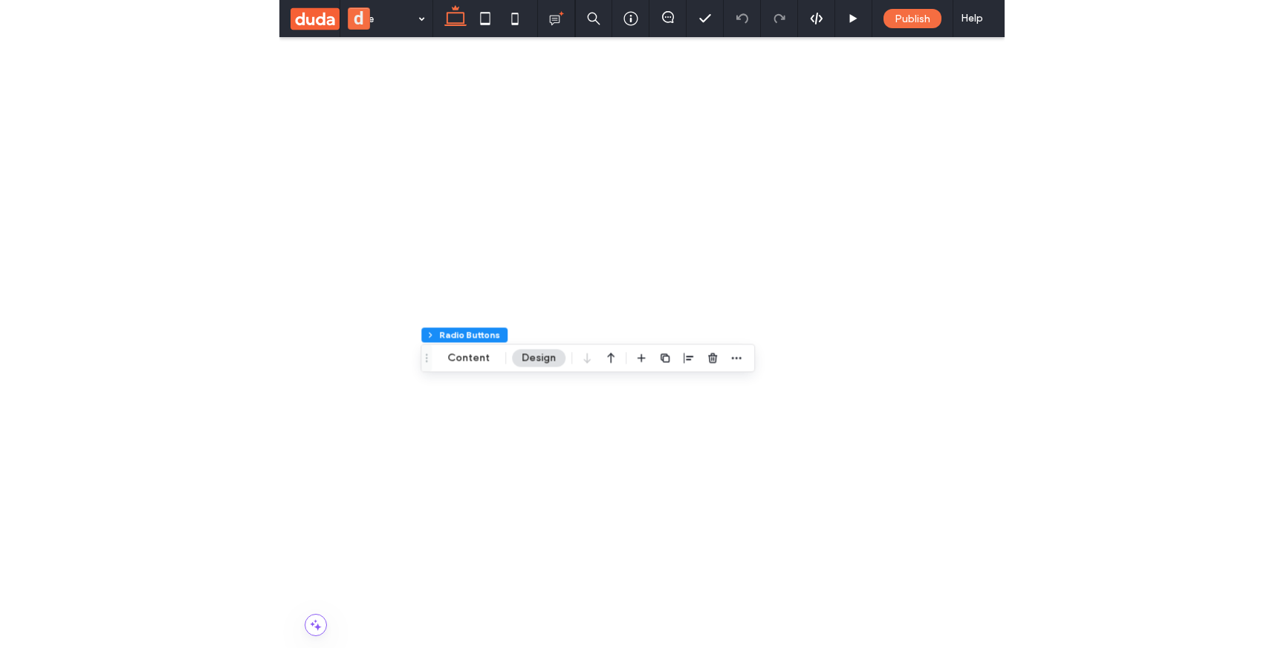
scroll to position [288, 0]
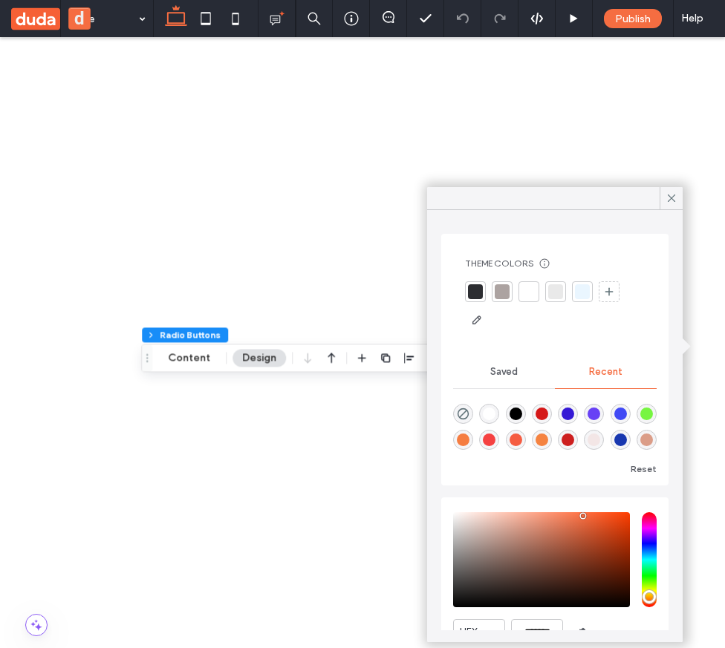
click at [565, 414] on div "rgba(52, 24, 213, 1)" at bounding box center [568, 414] width 13 height 13
type input "*******"
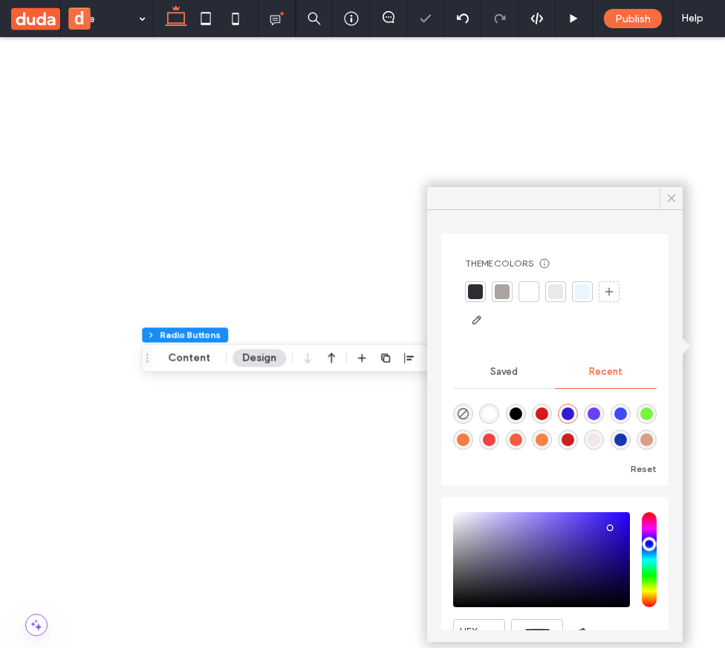
click at [671, 201] on icon at bounding box center [671, 198] width 13 height 13
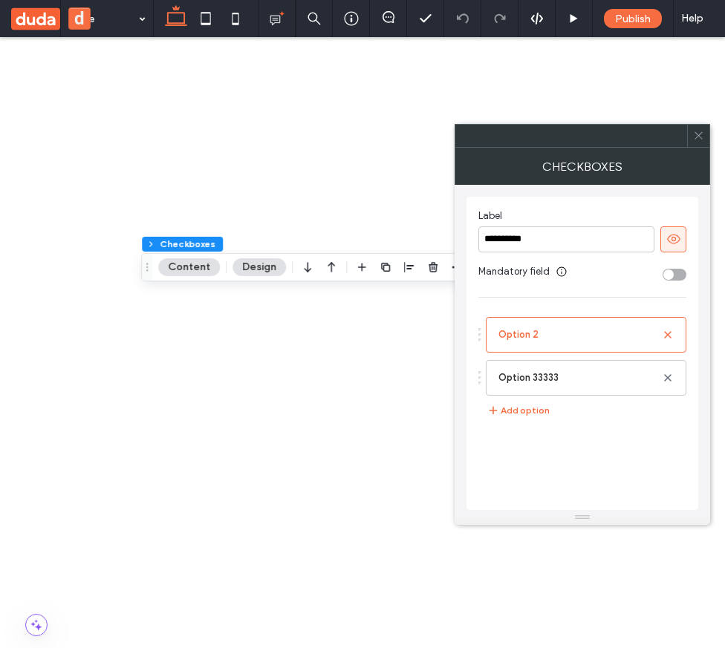
click at [697, 135] on icon at bounding box center [698, 135] width 11 height 11
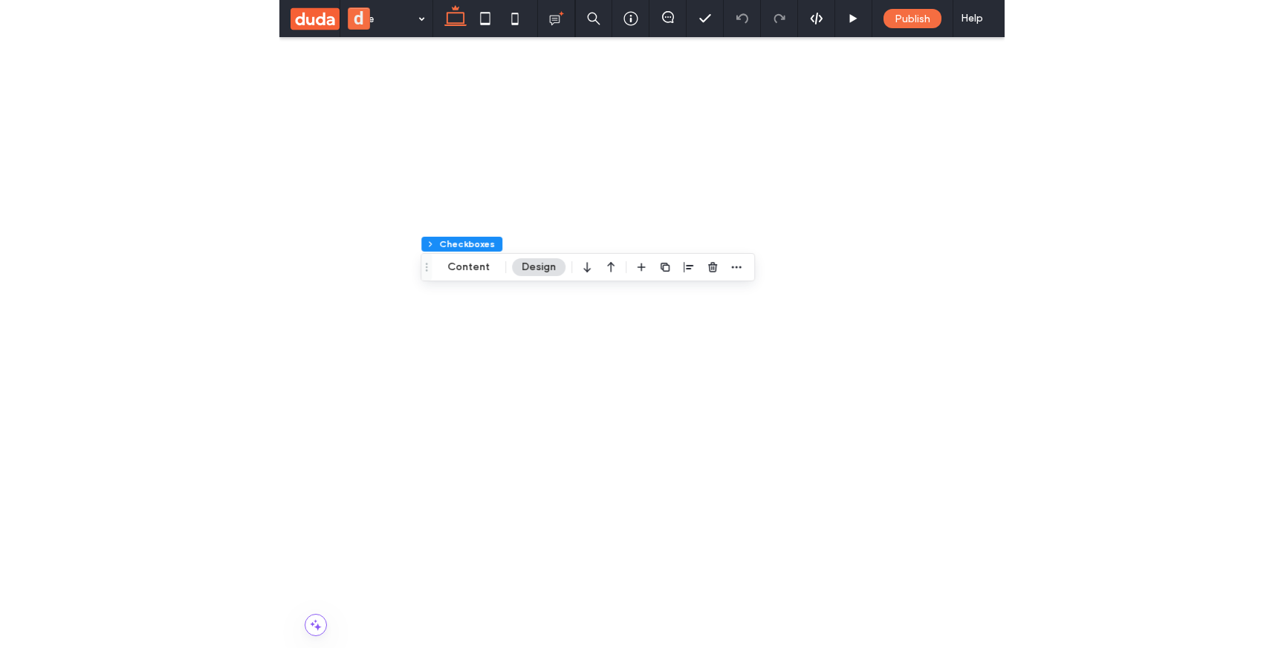
scroll to position [227, 0]
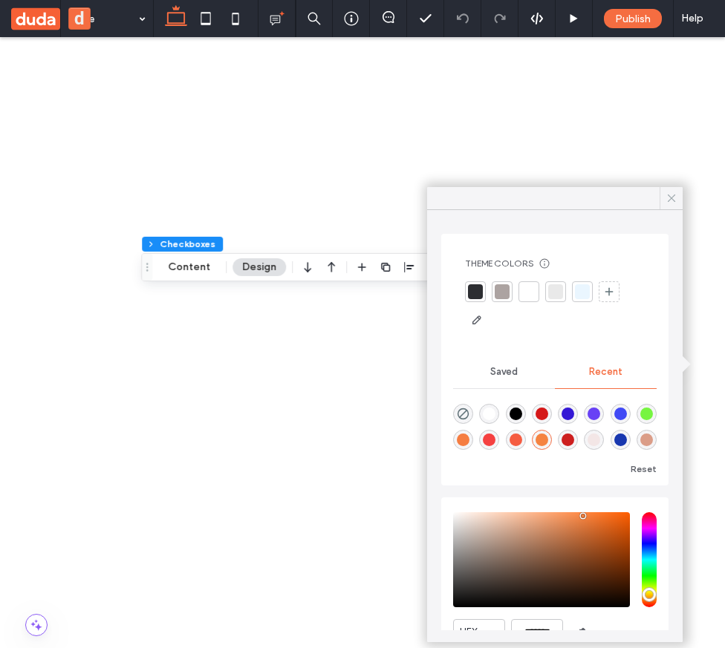
click at [670, 199] on use at bounding box center [671, 198] width 7 height 7
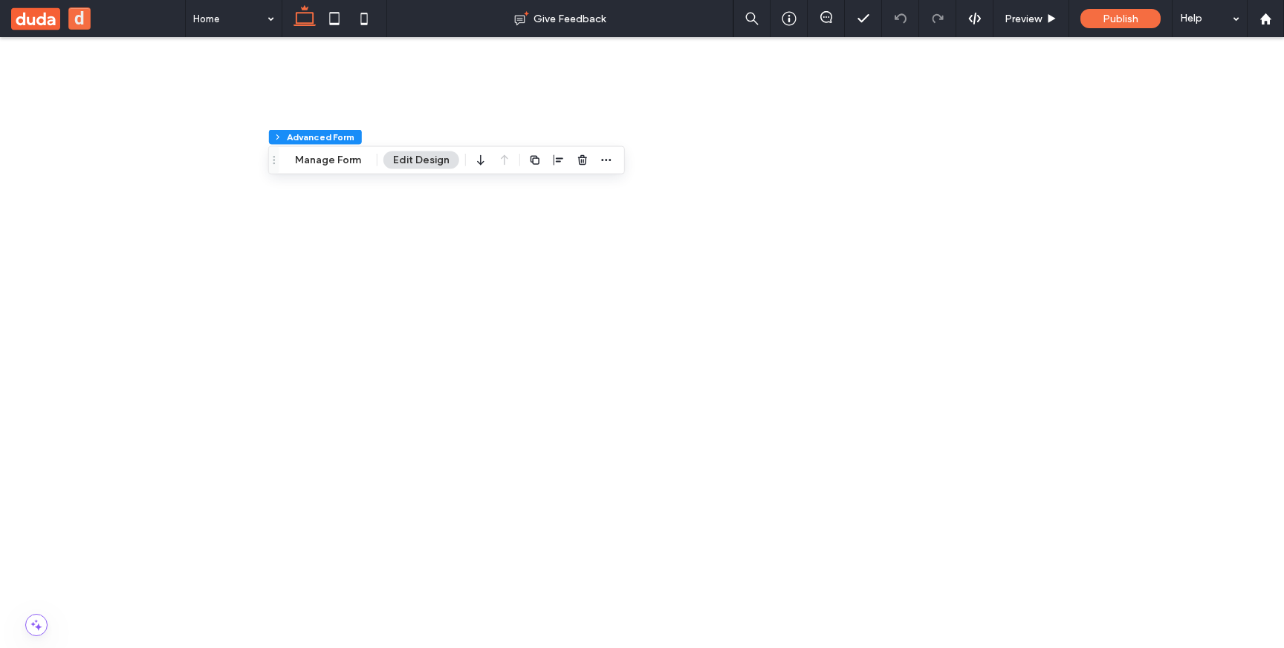
scroll to position [67, 0]
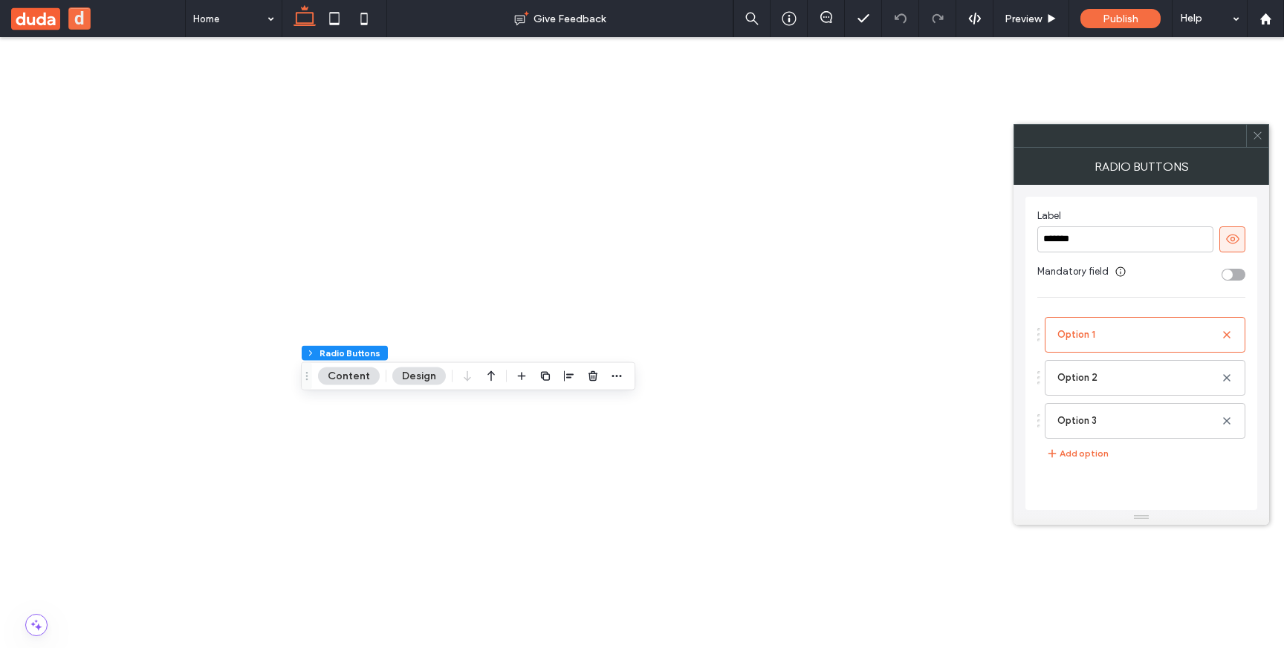
click at [724, 132] on icon at bounding box center [1257, 135] width 11 height 11
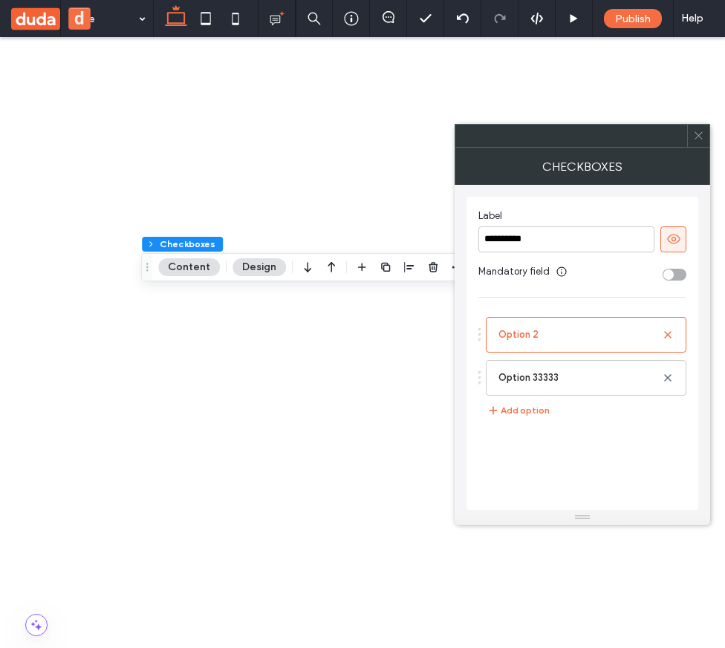
click at [696, 140] on icon at bounding box center [698, 135] width 11 height 11
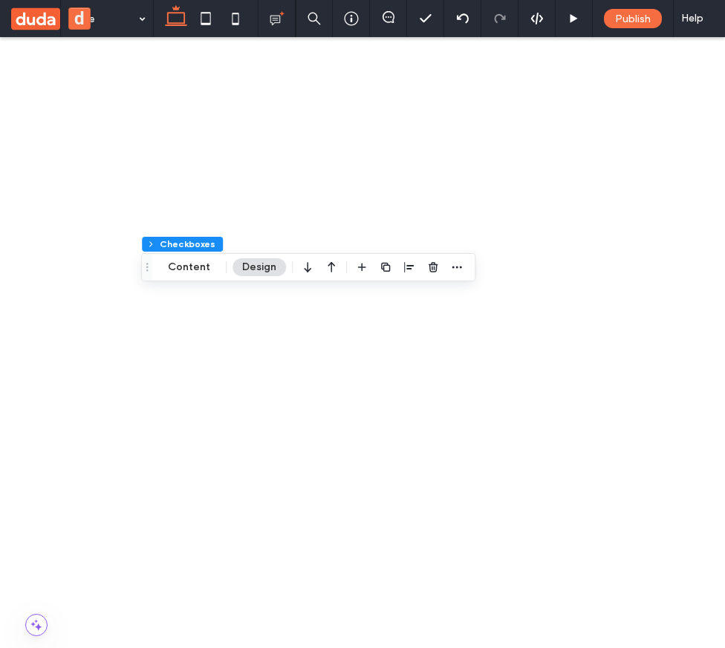
scroll to position [135, 0]
click at [430, 262] on icon "button" at bounding box center [433, 267] width 12 height 12
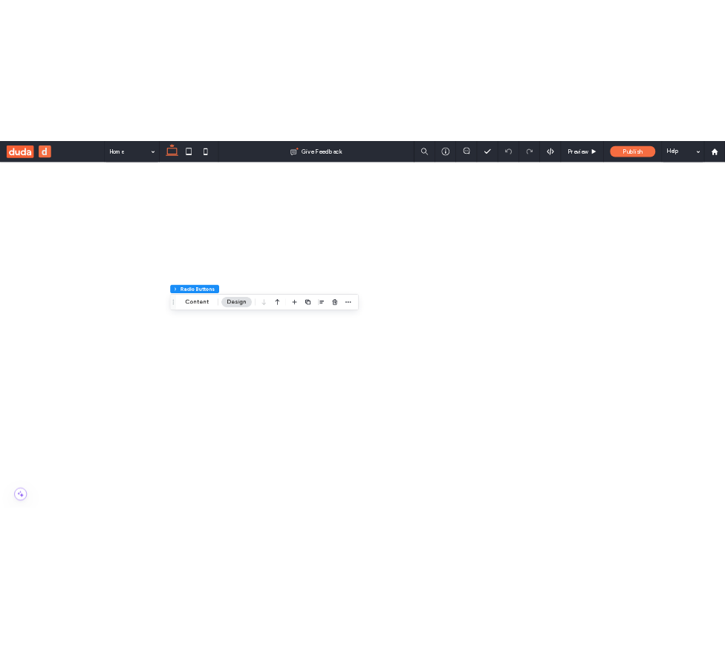
scroll to position [213, 0]
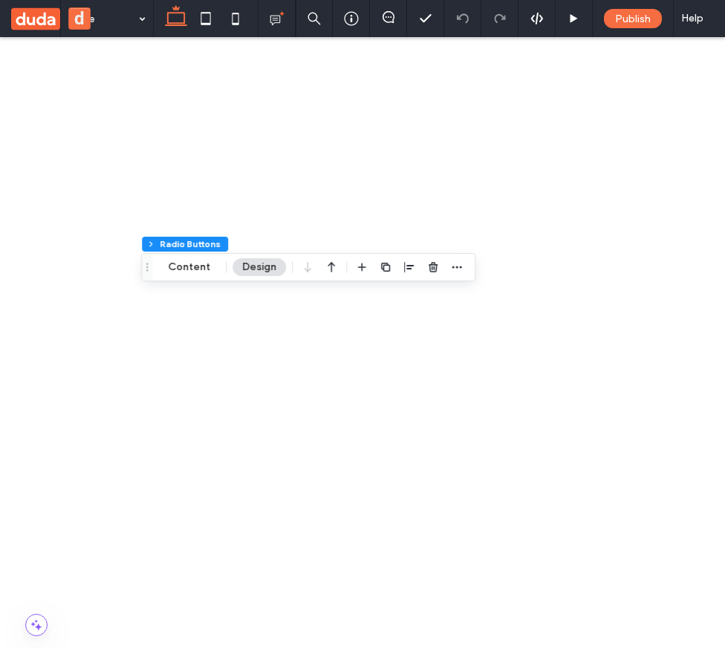
click at [360, 268] on use "button" at bounding box center [362, 267] width 8 height 8
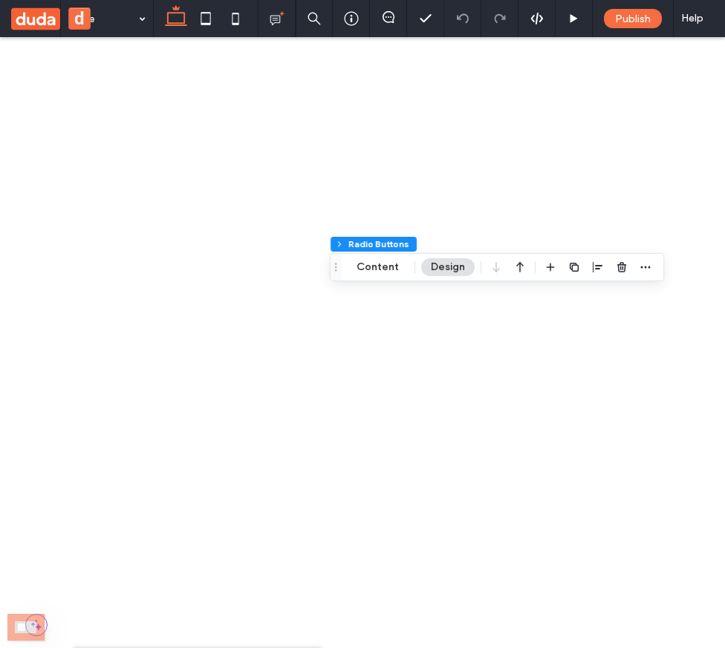
type input "*****"
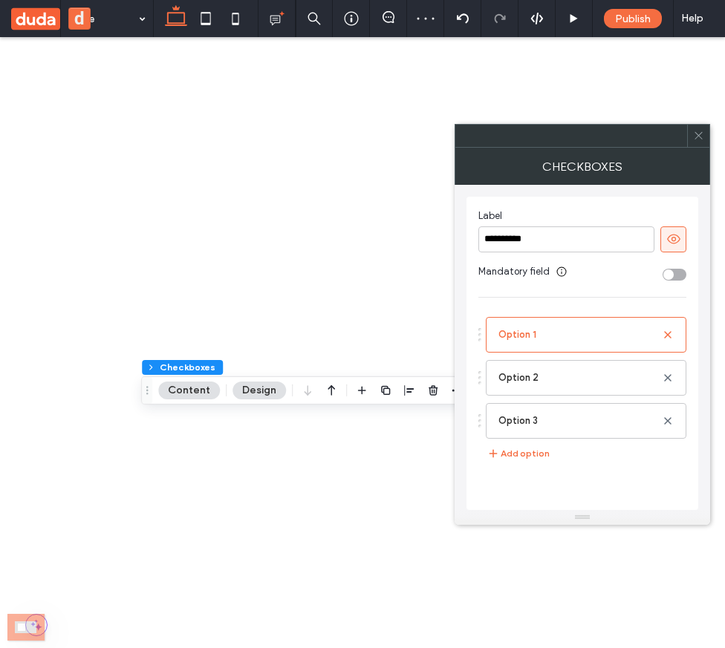
click at [698, 135] on use at bounding box center [698, 135] width 7 height 7
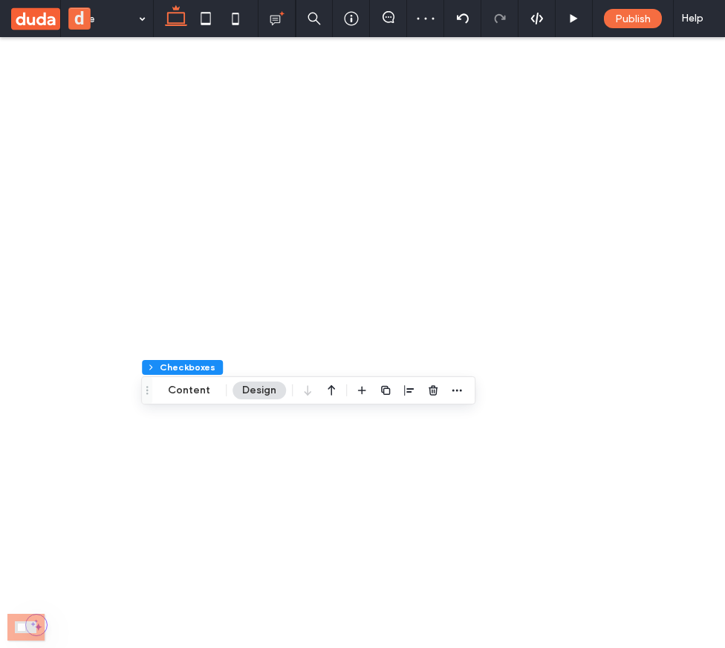
scroll to position [129, 0]
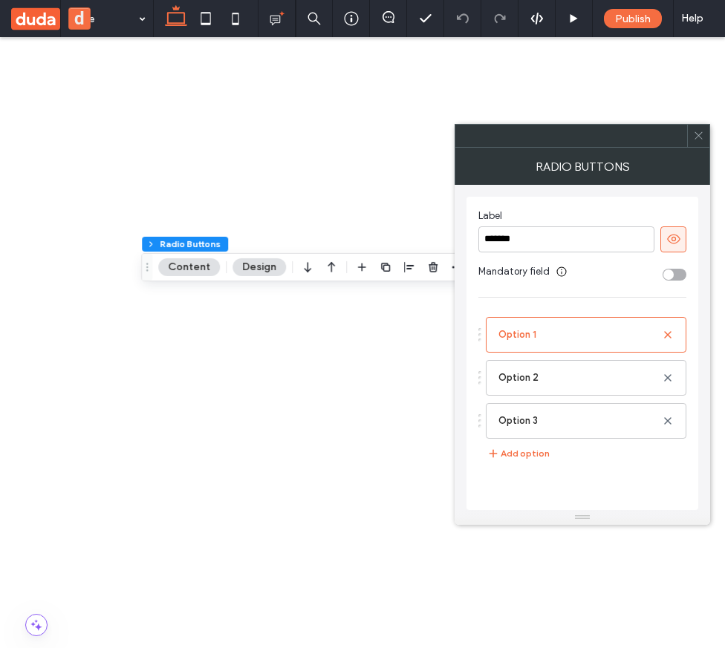
click at [698, 141] on span at bounding box center [698, 136] width 11 height 22
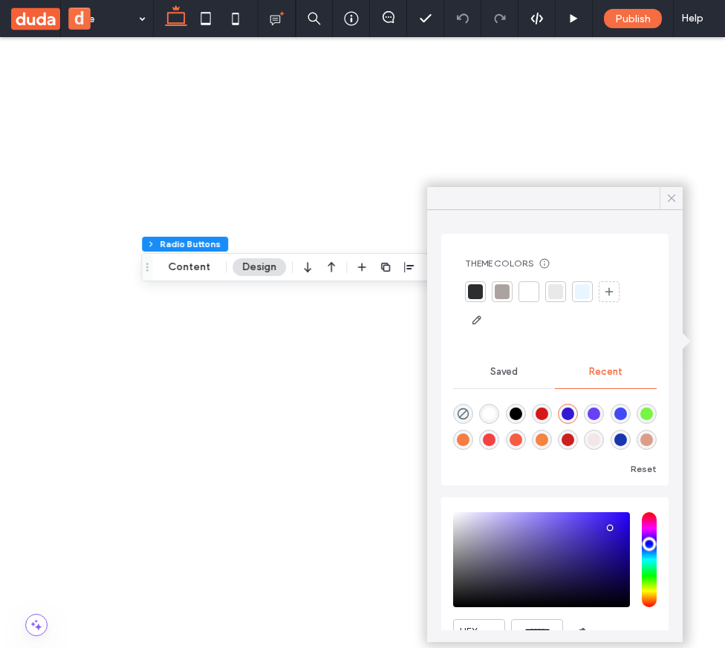
click at [664, 203] on div at bounding box center [671, 198] width 23 height 22
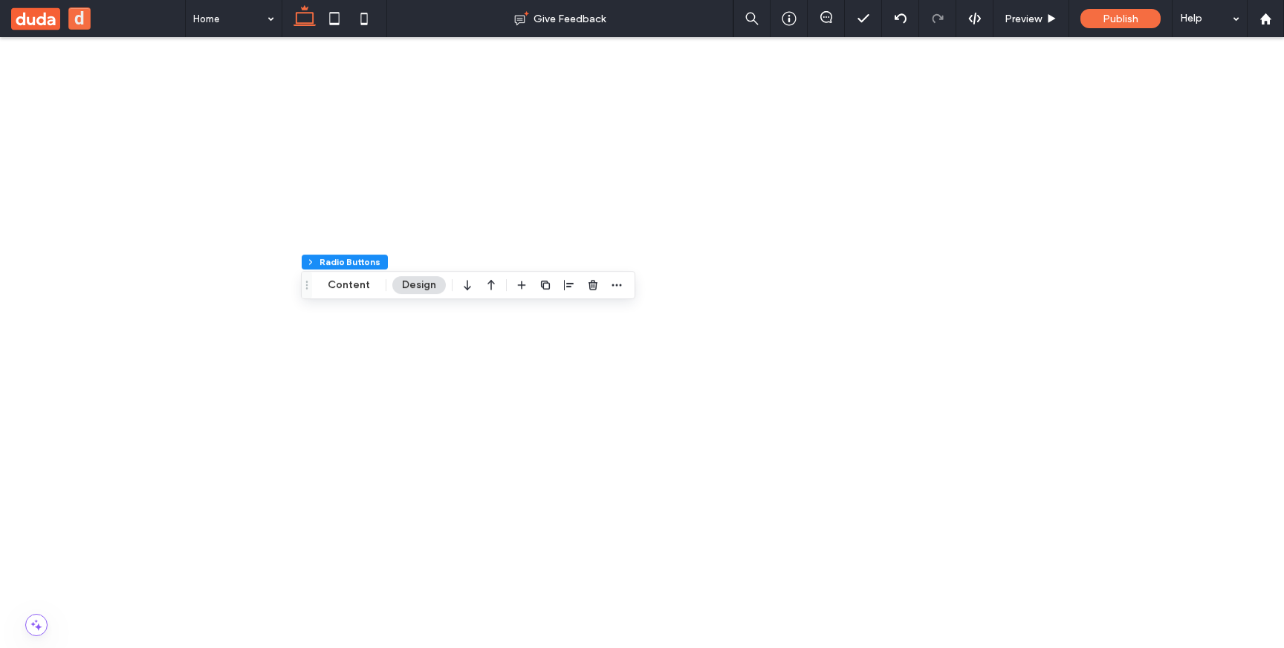
scroll to position [141, 0]
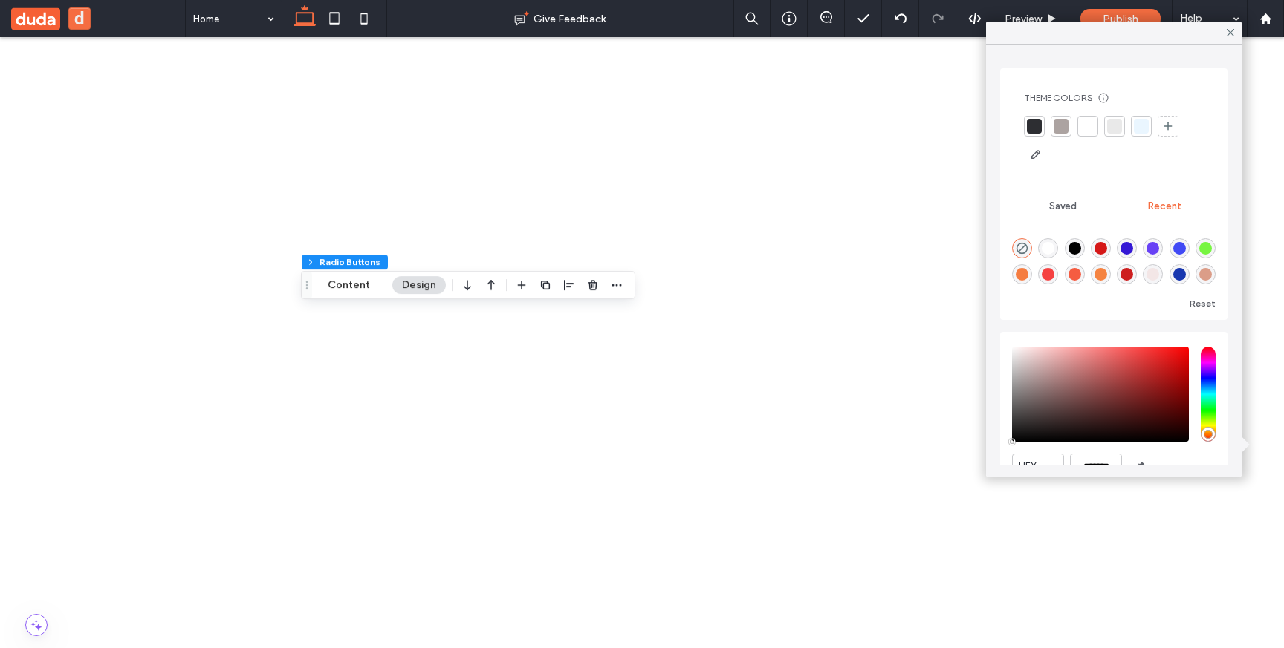
click at [724, 245] on div "rgba(119, 245, 65, 1)" at bounding box center [1205, 248] width 13 height 13
type input "*******"
type input "***"
type input "****"
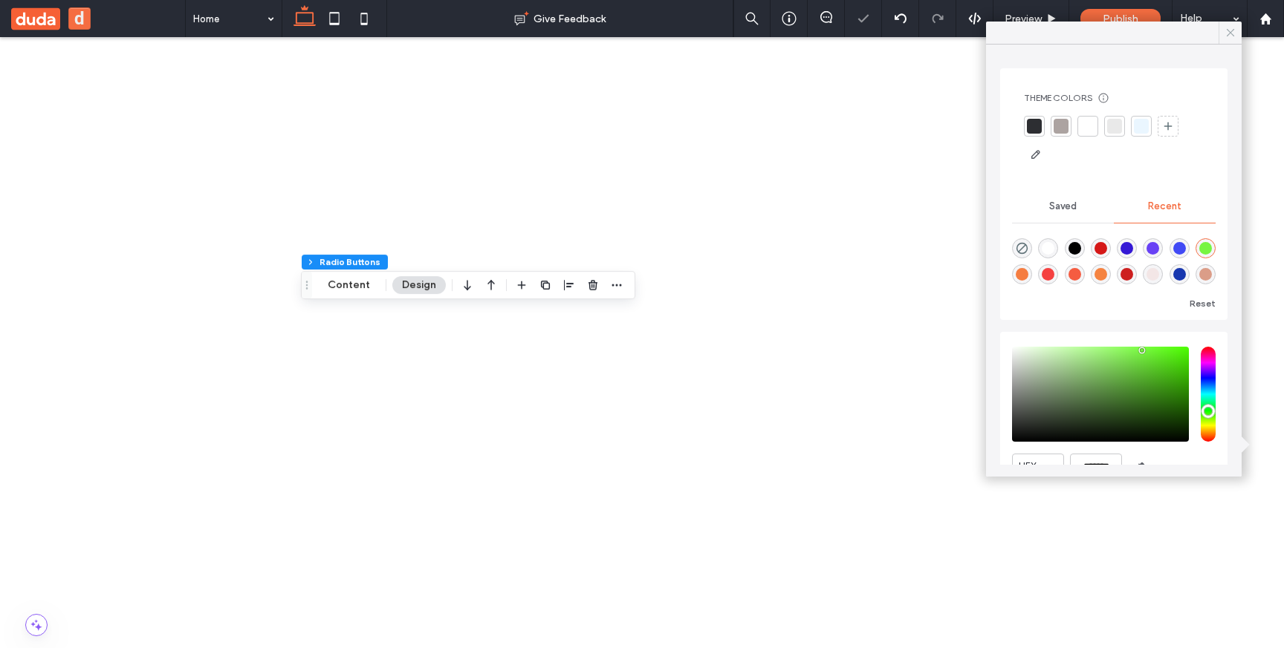
click at [724, 36] on icon at bounding box center [1229, 32] width 13 height 13
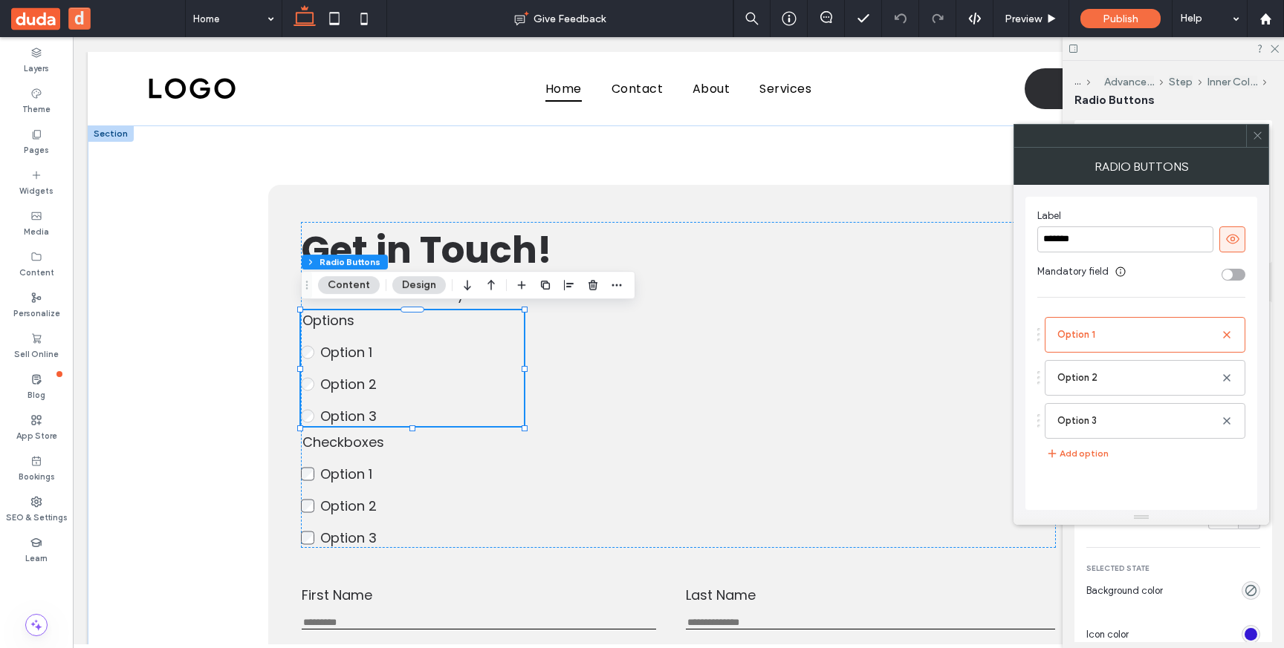
click at [1253, 134] on icon at bounding box center [1257, 135] width 11 height 11
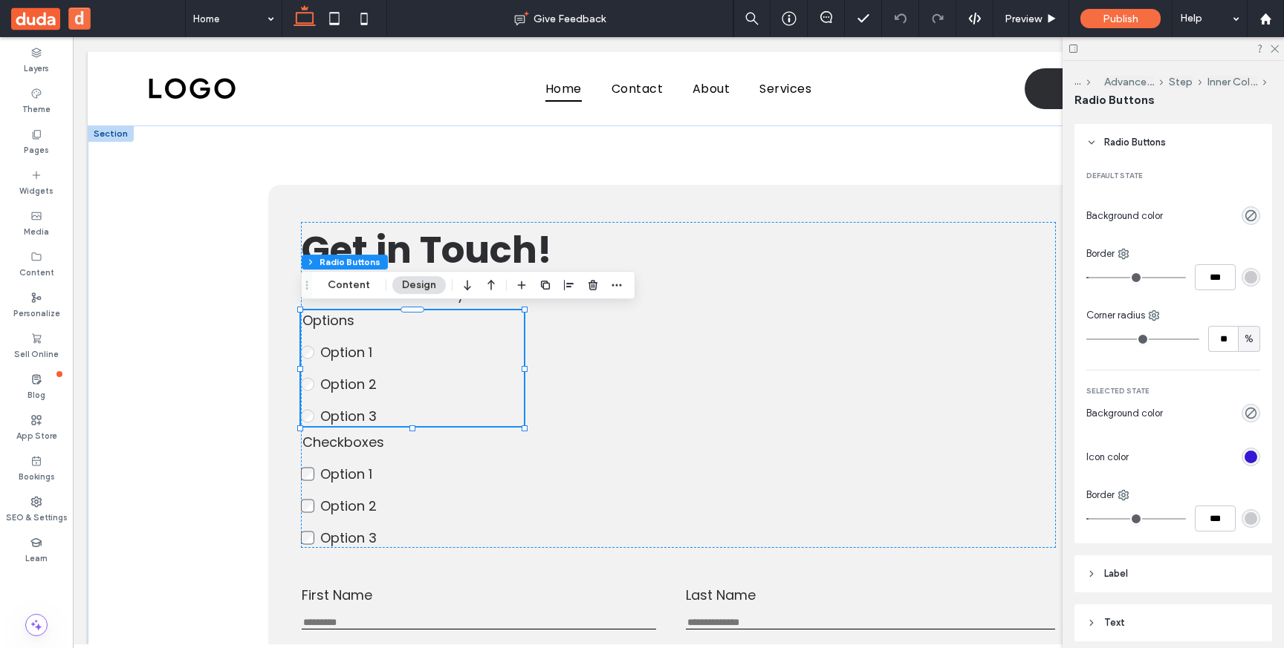
scroll to position [222, 0]
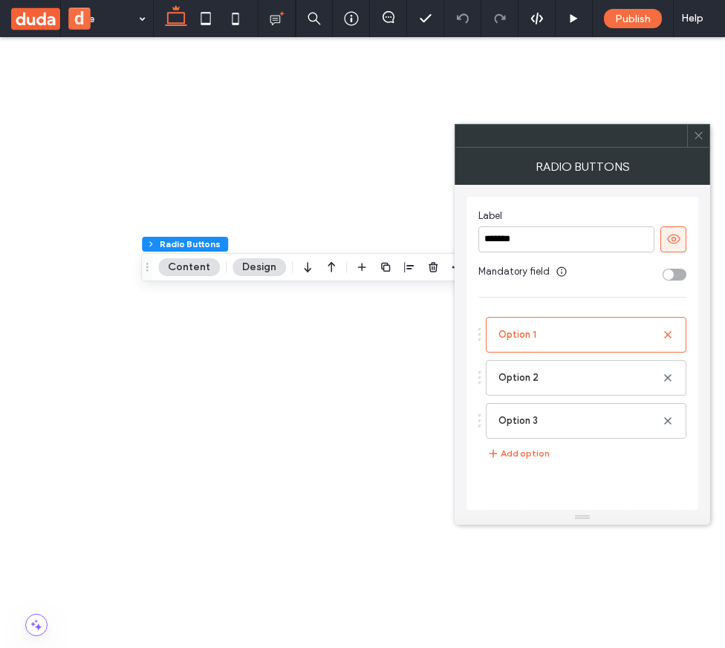
click at [694, 136] on icon at bounding box center [698, 135] width 11 height 11
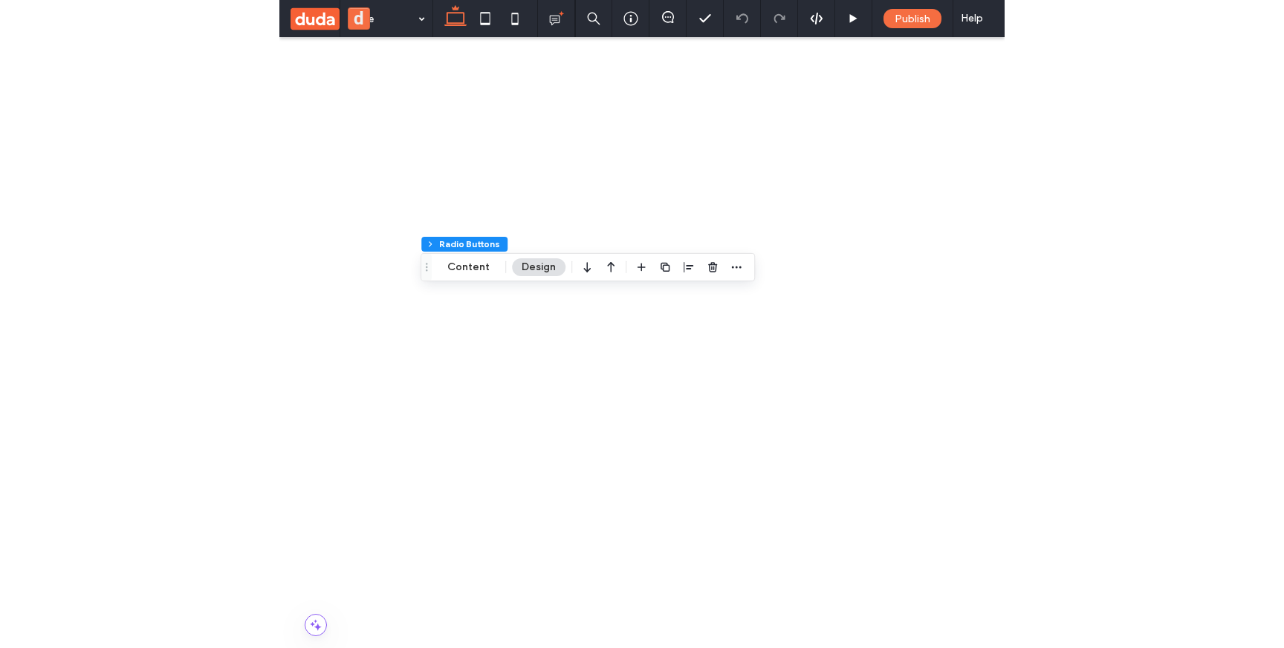
scroll to position [171, 0]
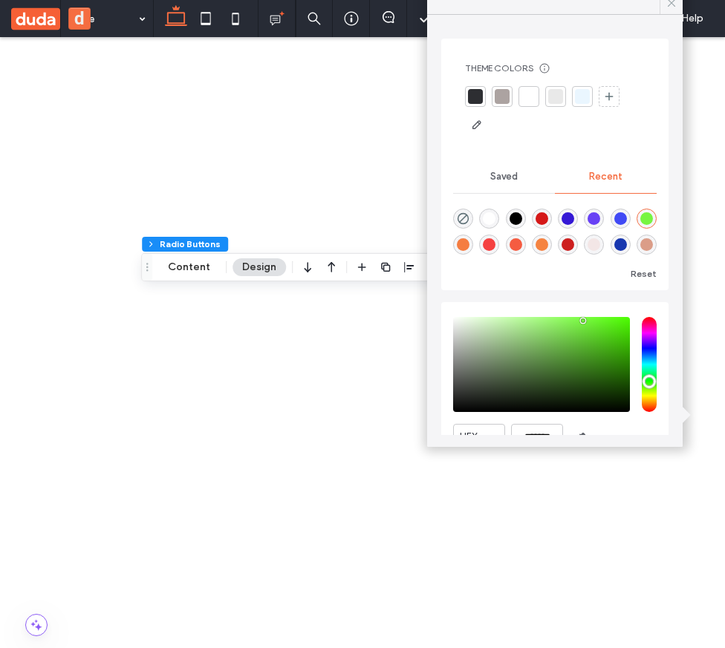
click at [671, 7] on icon at bounding box center [671, 2] width 13 height 13
